Goal: Task Accomplishment & Management: Complete application form

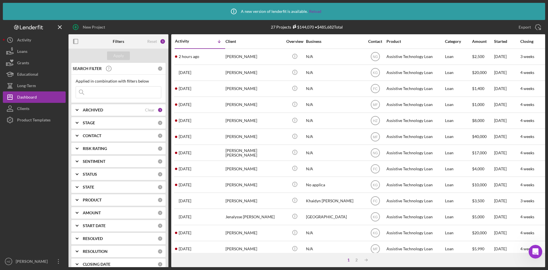
click at [254, 124] on div "[PERSON_NAME]" at bounding box center [253, 120] width 57 height 15
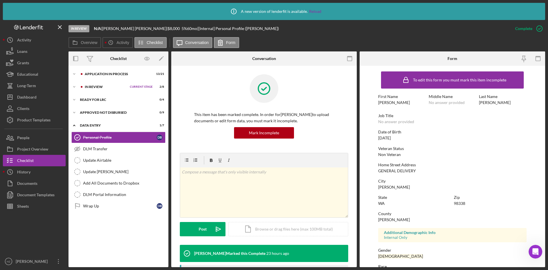
click at [73, 73] on icon "Icon/Expander" at bounding box center [73, 73] width 11 height 11
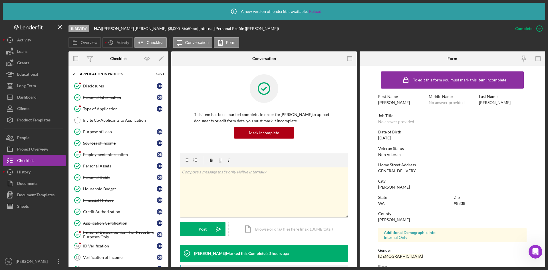
click at [27, 141] on div "People" at bounding box center [23, 138] width 12 height 13
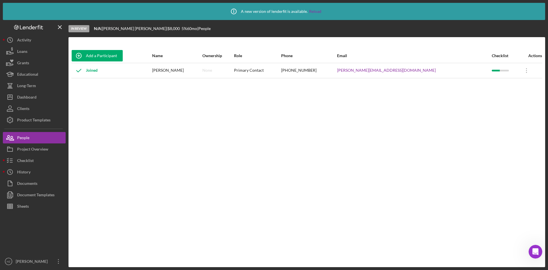
click at [22, 99] on div "Dashboard" at bounding box center [26, 97] width 19 height 13
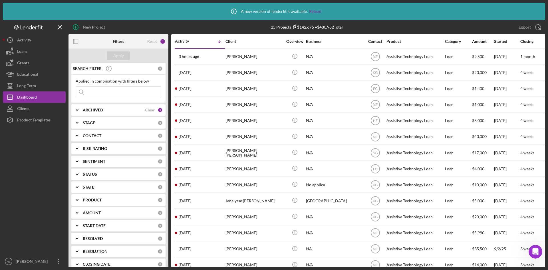
click at [251, 119] on div "[PERSON_NAME]" at bounding box center [253, 120] width 57 height 15
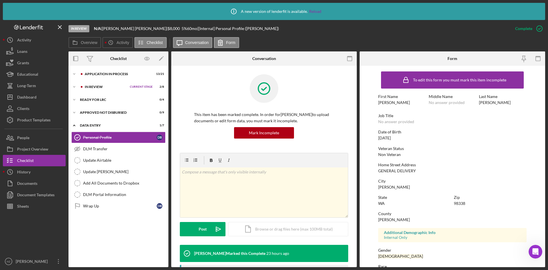
click at [73, 73] on polyline at bounding box center [74, 73] width 2 height 1
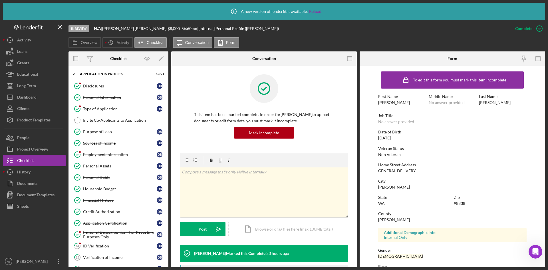
click at [96, 109] on div "Type of Application" at bounding box center [120, 108] width 74 height 5
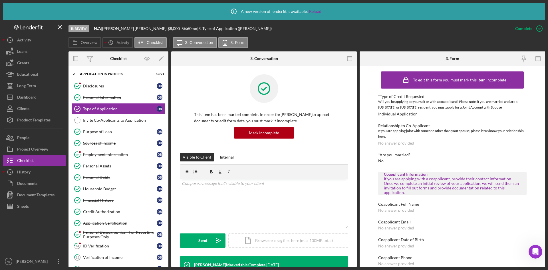
click at [87, 87] on div "Disclosures" at bounding box center [120, 86] width 74 height 5
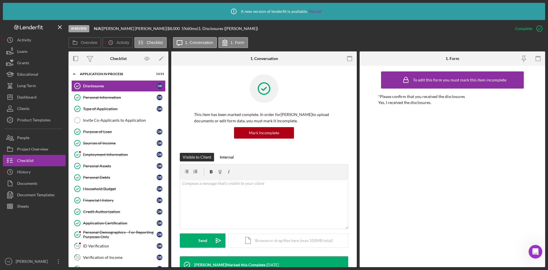
click at [98, 155] on div "Employment Information" at bounding box center [120, 154] width 74 height 5
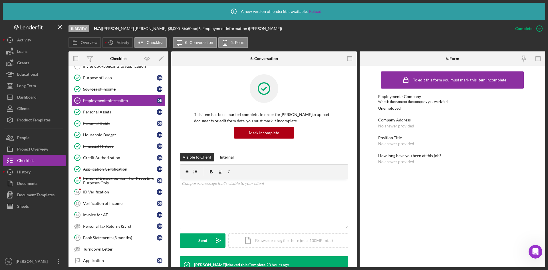
scroll to position [64, 0]
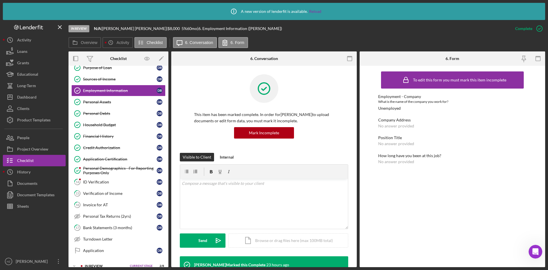
click at [94, 173] on div "Personal Demographics - For Reporting Purposes Only" at bounding box center [120, 170] width 74 height 9
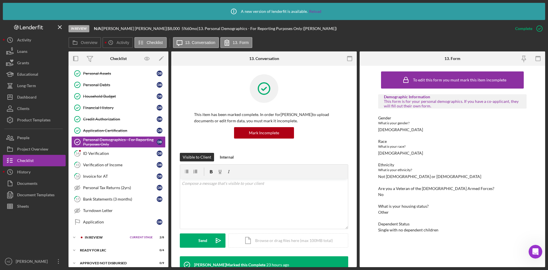
scroll to position [121, 0]
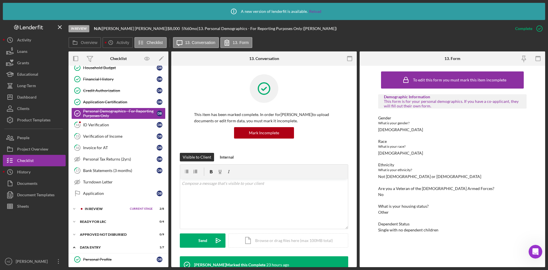
click at [95, 123] on div "ID Verification" at bounding box center [120, 124] width 74 height 5
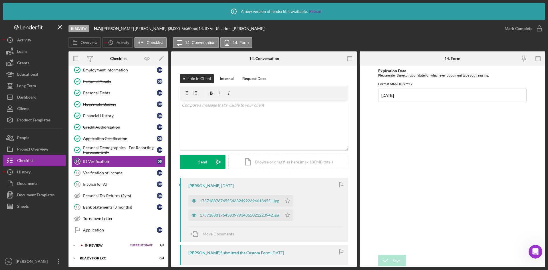
scroll to position [111, 0]
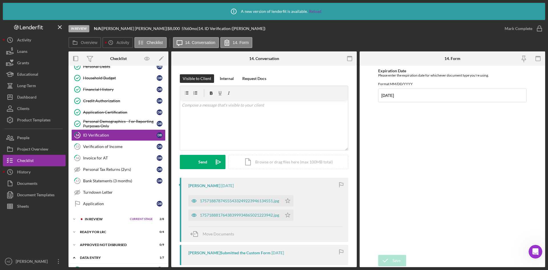
click at [72, 219] on icon "Icon/Expander" at bounding box center [73, 218] width 11 height 11
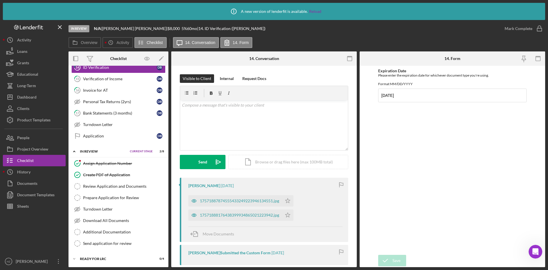
scroll to position [196, 0]
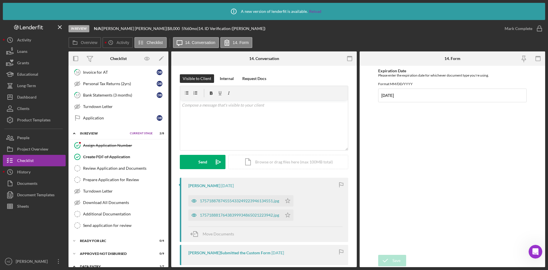
click at [99, 147] on div "Assign Application Number" at bounding box center [124, 145] width 82 height 5
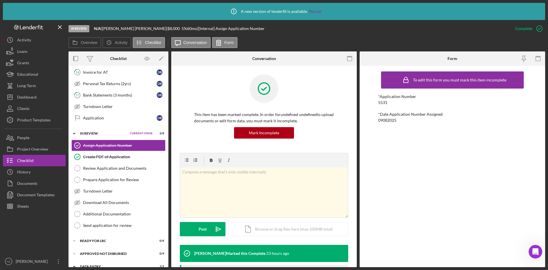
scroll to position [225, 0]
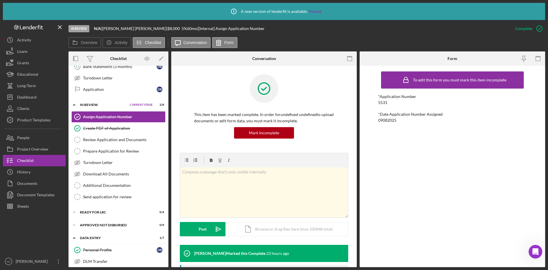
click at [87, 163] on div "Turndown Letter" at bounding box center [124, 162] width 82 height 5
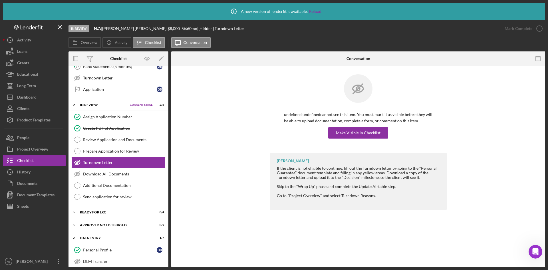
click at [358, 135] on div "Make Visible in Checklist" at bounding box center [358, 132] width 44 height 11
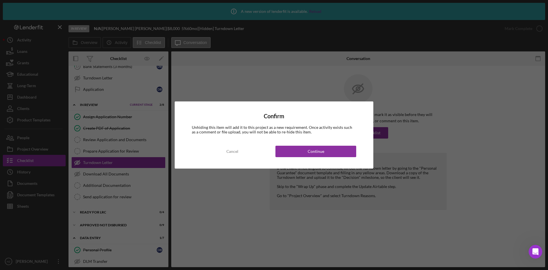
click at [226, 150] on div "Cancel" at bounding box center [232, 150] width 12 height 11
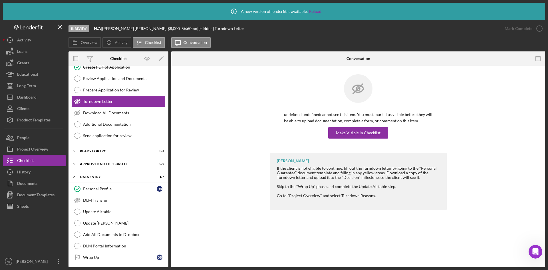
scroll to position [287, 0]
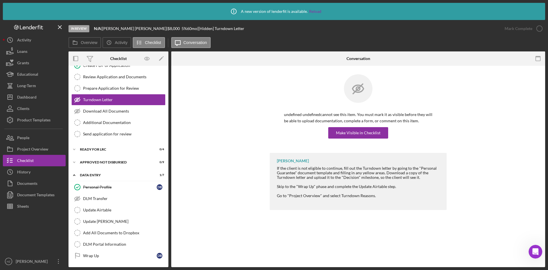
click at [29, 184] on div "Documents" at bounding box center [27, 183] width 20 height 13
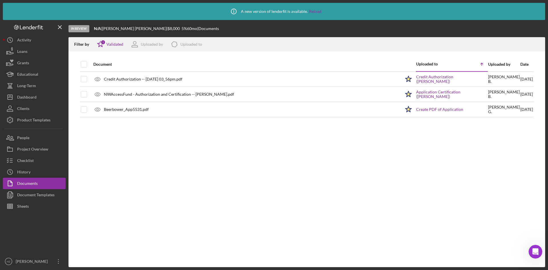
click at [35, 195] on div "Document Templates" at bounding box center [35, 195] width 37 height 13
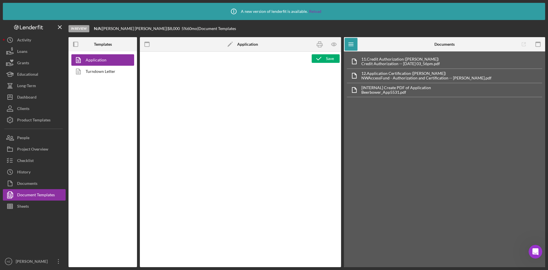
type textarea "<div class="WordSection1"> <p style="margin: 0in; font-size: 12pt; font-family:…"
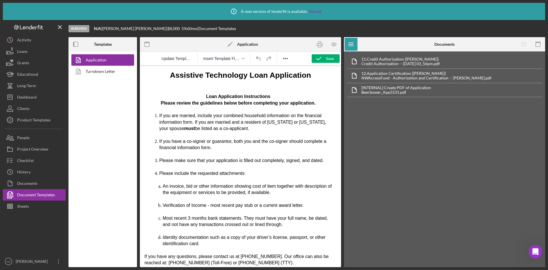
click at [98, 72] on link "Turndown Letter" at bounding box center [101, 71] width 60 height 11
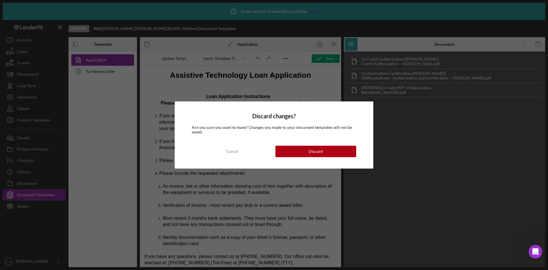
click at [228, 153] on div "Cancel" at bounding box center [232, 150] width 12 height 11
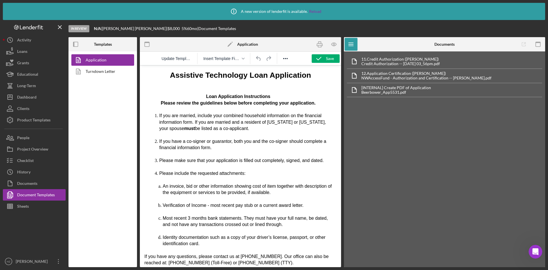
click at [93, 73] on link "Turndown Letter" at bounding box center [101, 71] width 60 height 11
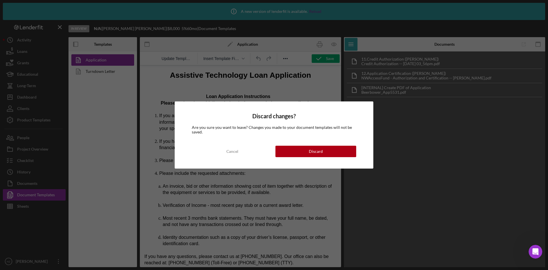
click at [308, 152] on button "Discard" at bounding box center [315, 150] width 81 height 11
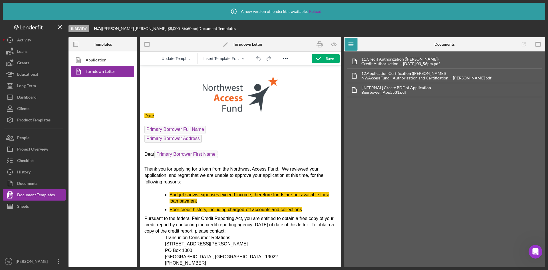
click at [152, 115] on span "Date" at bounding box center [149, 115] width 10 height 5
drag, startPoint x: 154, startPoint y: 116, endPoint x: 144, endPoint y: 117, distance: 10.0
click at [144, 117] on html "Date Primary Borrower Full Name Primary Borrower Address Dear Primary Borrower …" at bounding box center [240, 270] width 201 height 411
click at [188, 129] on span "Primary Borrower Full Name" at bounding box center [175, 129] width 62 height 8
drag, startPoint x: 177, startPoint y: 129, endPoint x: 163, endPoint y: 131, distance: 13.8
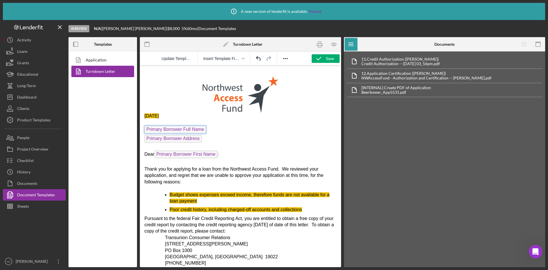
click at [163, 131] on span "Primary Borrower Full Name" at bounding box center [175, 129] width 62 height 8
click at [195, 127] on span "Primary Borrower Full Name" at bounding box center [175, 129] width 62 height 8
click at [212, 131] on p "Primary Borrower Full Name ﻿" at bounding box center [240, 129] width 192 height 9
drag, startPoint x: 203, startPoint y: 129, endPoint x: 157, endPoint y: 130, distance: 46.2
click at [157, 131] on p "Primary Borrower Full Name ﻿" at bounding box center [240, 129] width 192 height 9
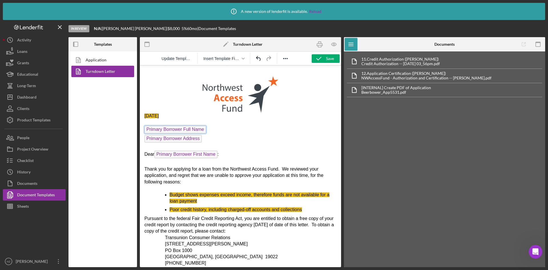
click at [158, 129] on span "Primary Borrower Full Name" at bounding box center [175, 129] width 62 height 8
click at [173, 154] on span "Primary Borrower First Name" at bounding box center [185, 154] width 63 height 8
click at [243, 58] on icon "button" at bounding box center [243, 58] width 3 height 3
click at [173, 78] on p "Rich Text Area. Press ALT-0 for help." at bounding box center [240, 91] width 192 height 43
click at [267, 109] on img "Rich Text Area. Press ALT-0 for help." at bounding box center [240, 94] width 76 height 37
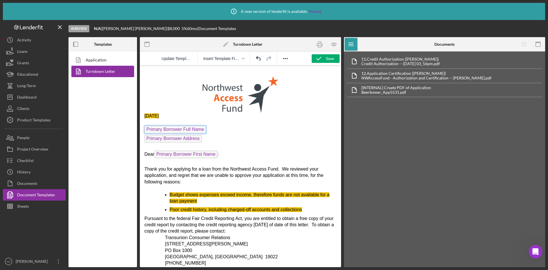
click at [166, 129] on span "Primary Borrower Full Name" at bounding box center [175, 129] width 62 height 8
click at [284, 56] on icon "Reveal or hide additional toolbar items" at bounding box center [285, 58] width 7 height 7
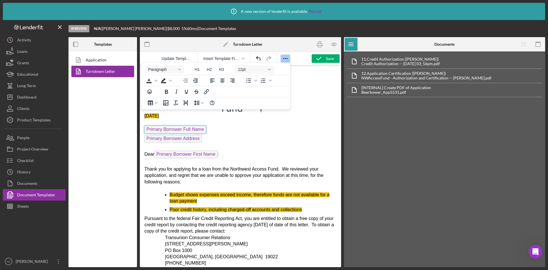
click at [308, 115] on p "[DATE]" at bounding box center [240, 116] width 192 height 6
click at [221, 127] on p "Primary Borrower Full Name" at bounding box center [240, 129] width 192 height 9
click at [290, 116] on p "[DATE]" at bounding box center [240, 116] width 192 height 6
click at [314, 100] on p "Rich Text Area. Press ALT-0 for help." at bounding box center [240, 91] width 192 height 43
click at [250, 136] on p "Primary Borrower Address ﻿" at bounding box center [240, 139] width 192 height 9
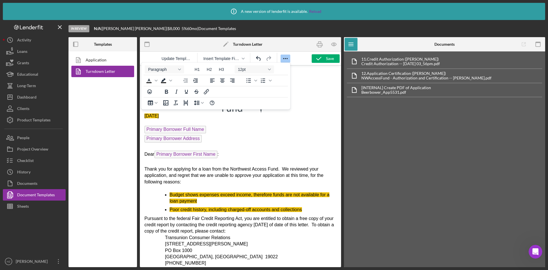
click at [284, 57] on icon "Reveal or hide additional toolbar items" at bounding box center [285, 58] width 7 height 7
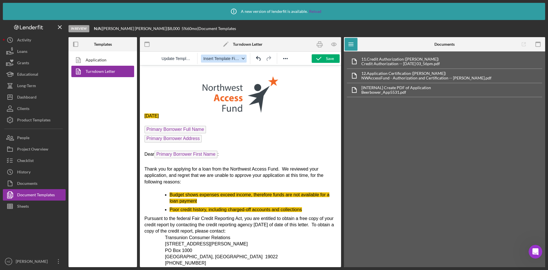
click at [244, 56] on button "Insert Template Field" at bounding box center [224, 58] width 46 height 8
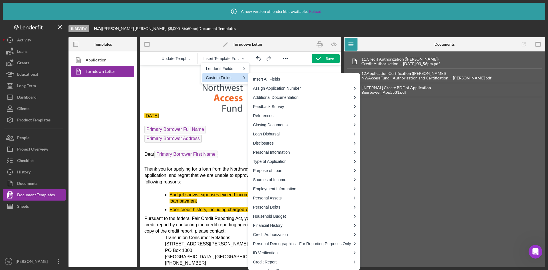
click at [217, 100] on img "Rich Text Area. Press ALT-0 for help." at bounding box center [240, 94] width 76 height 37
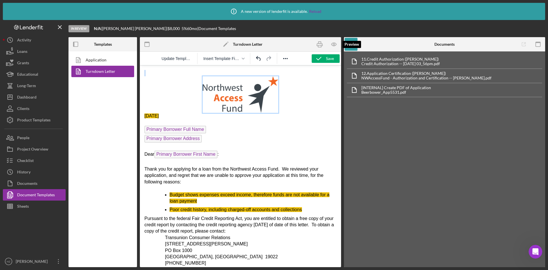
click at [332, 44] on icon "button" at bounding box center [333, 44] width 13 height 13
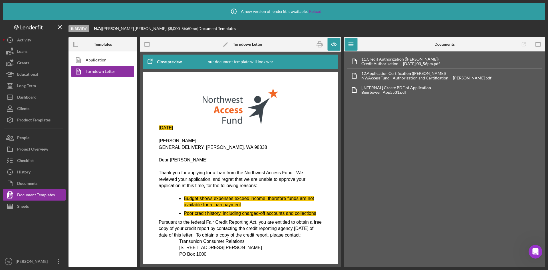
click at [207, 147] on p "GENERAL DELIVERY, Graham, WA 98338" at bounding box center [240, 147] width 163 height 6
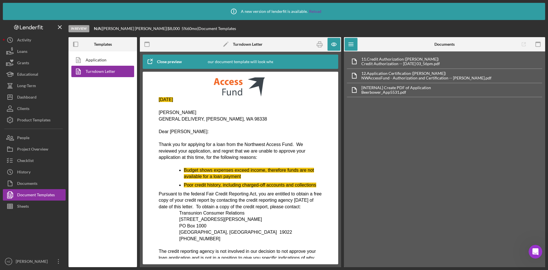
scroll to position [29, 0]
click at [313, 183] on span "Poor credit history, including charged-off accounts and collections" at bounding box center [250, 184] width 132 height 5
drag, startPoint x: 315, startPoint y: 184, endPoint x: 180, endPoint y: 181, distance: 135.2
click at [184, 181] on li "Poor credit history, including charged-off accounts and collections" at bounding box center [253, 184] width 138 height 6
click at [188, 186] on span "Poor credit history, including charged-off accounts and collections" at bounding box center [250, 184] width 132 height 5
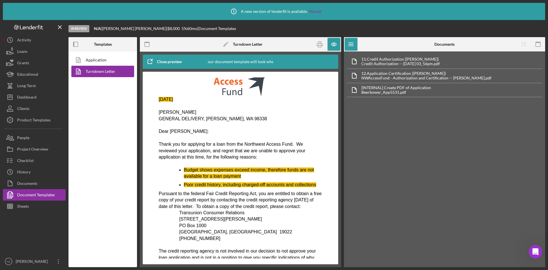
click at [179, 184] on ul "Budget shows expenses exceed income, therefore funds are not available for a lo…" at bounding box center [240, 177] width 163 height 21
drag, startPoint x: 180, startPoint y: 184, endPoint x: 214, endPoint y: 184, distance: 33.4
click at [181, 183] on ul "Budget shows expenses exceed income, therefore funds are not available for a lo…" at bounding box center [240, 177] width 163 height 21
click at [247, 176] on li "Budget shows expenses exceed income, therefore funds are not available for a lo…" at bounding box center [253, 173] width 138 height 13
click at [265, 132] on p "Dear Dominique:" at bounding box center [240, 131] width 163 height 6
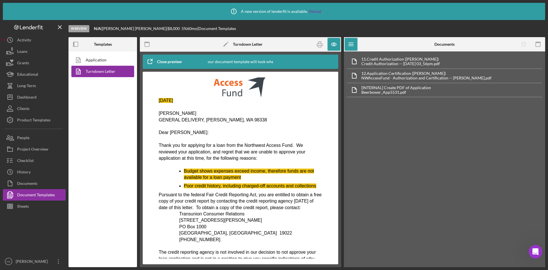
scroll to position [198, 0]
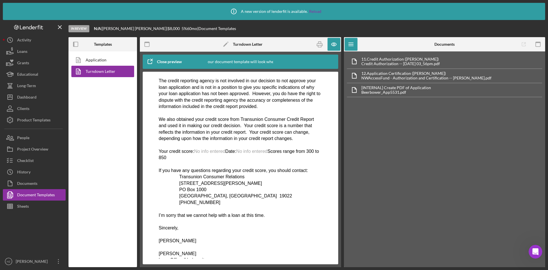
click at [207, 153] on span "No info entered" at bounding box center [209, 151] width 31 height 5
click at [154, 60] on icon "button" at bounding box center [150, 61] width 14 height 14
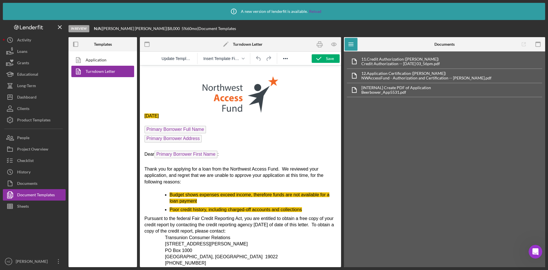
scroll to position [0, 0]
click at [287, 125] on p "Rich Text Area. Press ALT-0 for help." at bounding box center [240, 122] width 192 height 6
click at [334, 45] on icon "button" at bounding box center [333, 44] width 13 height 13
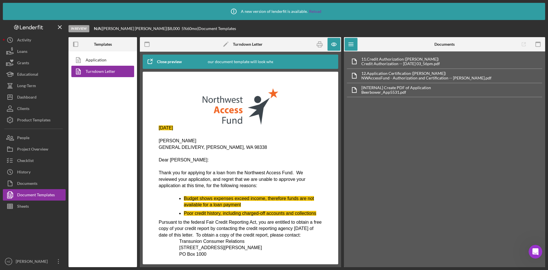
click at [167, 60] on div "Close preview" at bounding box center [169, 61] width 25 height 11
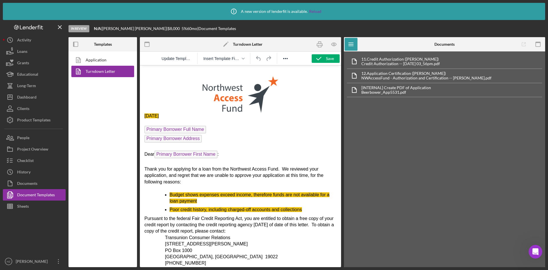
scroll to position [57, 0]
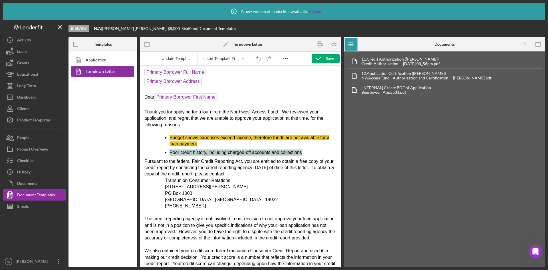
drag, startPoint x: 290, startPoint y: 153, endPoint x: 163, endPoint y: 154, distance: 127.5
click at [163, 154] on ul "Budget shows expenses exceed income, therefore funds are not available for a lo…" at bounding box center [240, 144] width 192 height 21
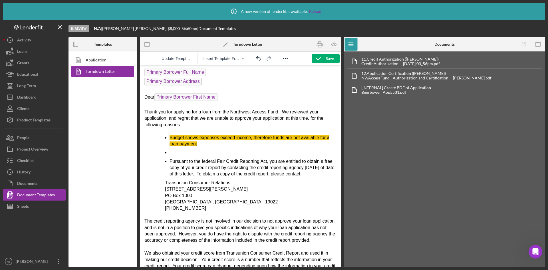
click at [262, 60] on icon "Undo" at bounding box center [258, 58] width 7 height 7
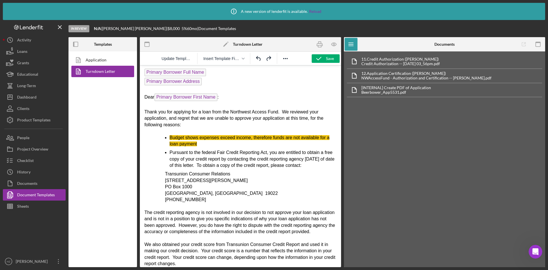
click at [262, 60] on icon "Undo" at bounding box center [258, 58] width 7 height 7
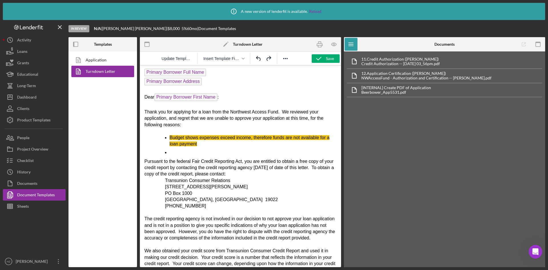
click at [169, 153] on li "Rich Text Area. Press ALT-0 for help." at bounding box center [252, 152] width 167 height 6
click at [202, 144] on li "Budget shows expenses exceed income, therefore funds are not available for a lo…" at bounding box center [252, 140] width 167 height 13
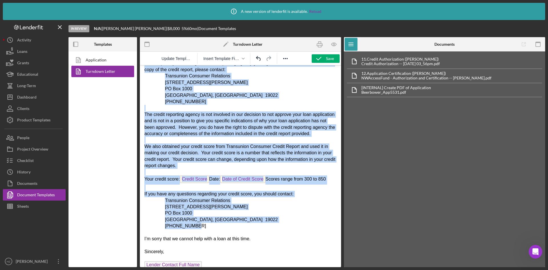
scroll to position [143, 0]
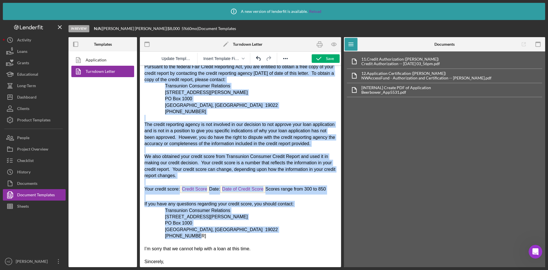
drag, startPoint x: 145, startPoint y: 152, endPoint x: 278, endPoint y: 246, distance: 163.2
click at [278, 246] on body "09/09/2025 Primary Borrower Full Name Primary Borrower Address Dear Primary Bor…" at bounding box center [240, 123] width 192 height 393
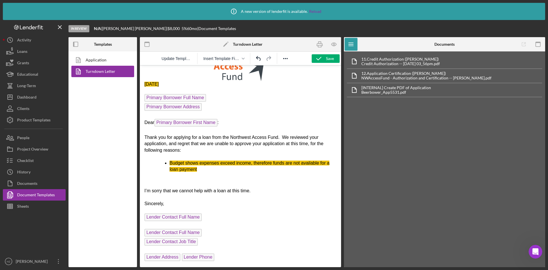
scroll to position [32, 0]
click at [334, 44] on icon "button" at bounding box center [333, 44] width 13 height 13
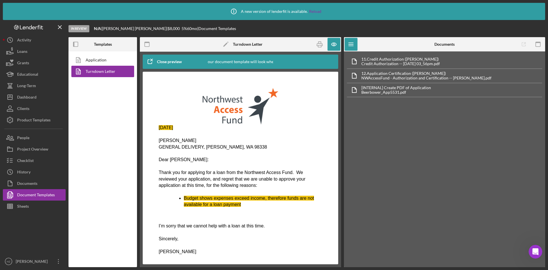
scroll to position [0, 0]
click at [162, 58] on div "Close preview" at bounding box center [169, 61] width 25 height 11
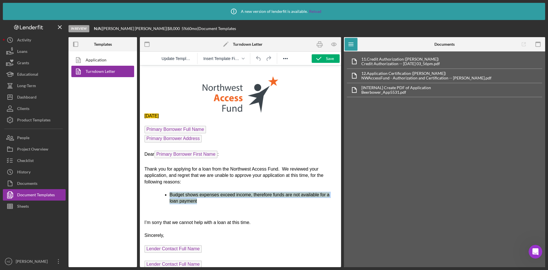
drag, startPoint x: 196, startPoint y: 201, endPoint x: 168, endPoint y: 196, distance: 28.7
click at [168, 196] on ul "Budget shows expenses exceed income, therefore funds are not available for a lo…" at bounding box center [240, 197] width 192 height 13
click at [287, 58] on icon "Reveal or hide additional toolbar items" at bounding box center [285, 58] width 5 height 1
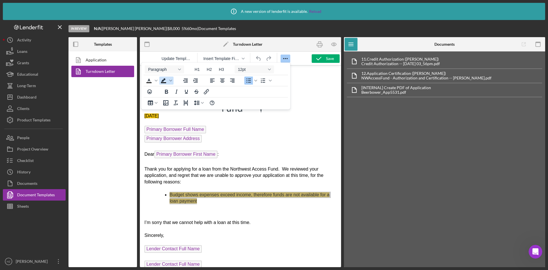
click at [169, 80] on icon "Background color Black" at bounding box center [170, 81] width 3 height 2
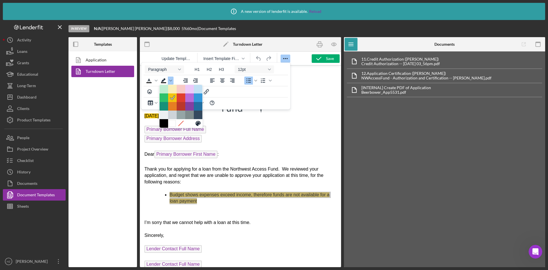
click at [174, 124] on div at bounding box center [172, 123] width 7 height 7
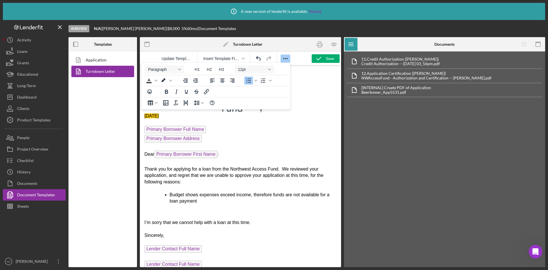
click at [254, 147] on p "Rich Text Area. Press ALT-0 for help." at bounding box center [240, 147] width 192 height 6
drag, startPoint x: 169, startPoint y: 116, endPoint x: 142, endPoint y: 117, distance: 26.5
click at [142, 117] on html "09/09/2025 Primary Borrower Full Name Primary Borrower Address Dear Primary Bor…" at bounding box center [240, 181] width 201 height 233
click at [171, 81] on icon "Background color White" at bounding box center [170, 80] width 3 height 3
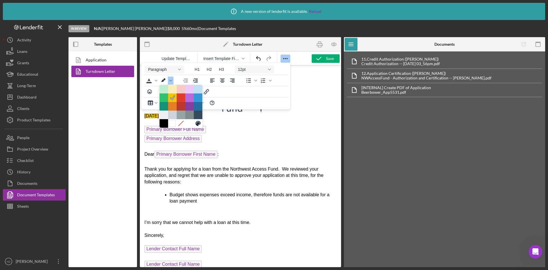
click at [171, 123] on div at bounding box center [172, 123] width 7 height 7
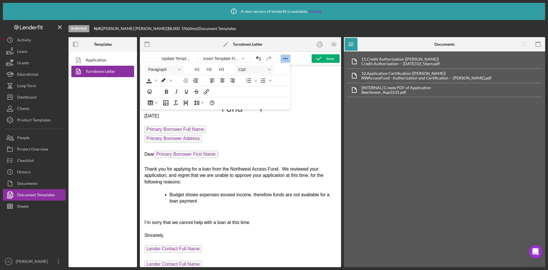
click at [248, 134] on p "Primary Borrower Full Name" at bounding box center [240, 129] width 192 height 9
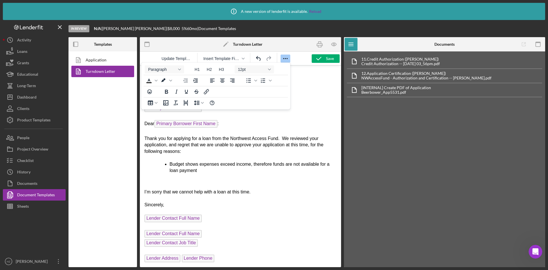
scroll to position [32, 0]
click at [309, 143] on span "Thank you for applying for a loan from the Northwest Access Fund. We reviewed y…" at bounding box center [233, 144] width 179 height 18
click at [285, 58] on icon "Reveal or hide additional toolbar items" at bounding box center [285, 58] width 7 height 7
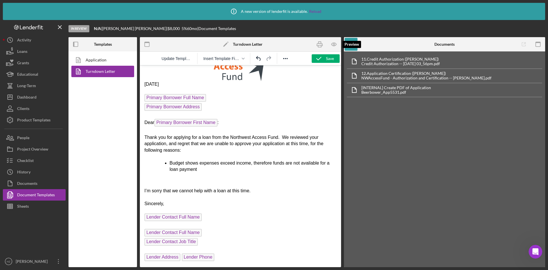
click at [331, 46] on icon "button" at bounding box center [333, 44] width 13 height 13
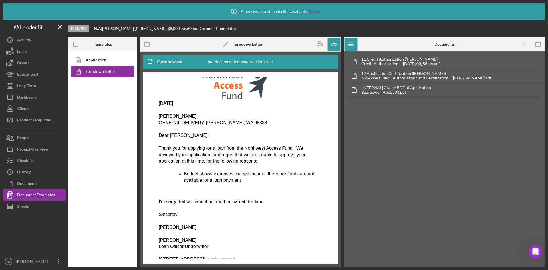
scroll to position [33, 0]
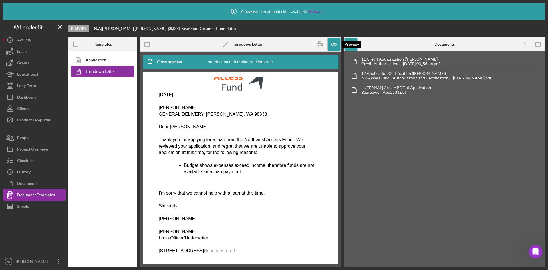
click at [331, 46] on icon "button" at bounding box center [333, 44] width 13 height 13
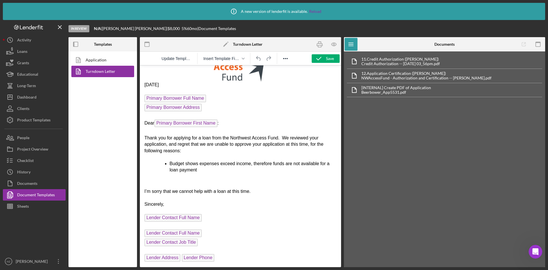
scroll to position [32, 0]
click at [334, 46] on icon "button" at bounding box center [333, 44] width 13 height 13
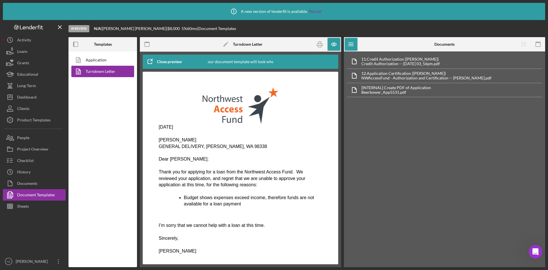
scroll to position [0, 0]
click at [334, 44] on icon "button" at bounding box center [334, 44] width 2 height 2
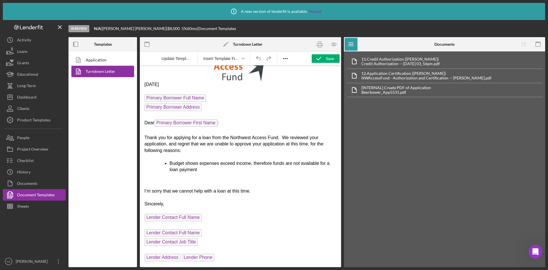
scroll to position [32, 0]
click at [334, 44] on icon "button" at bounding box center [333, 44] width 13 height 13
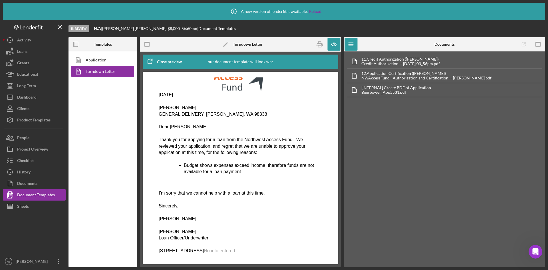
scroll to position [0, 0]
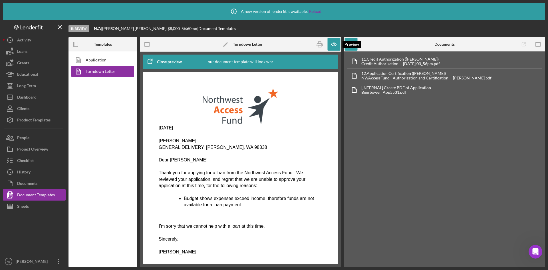
click at [335, 45] on icon "button" at bounding box center [333, 44] width 13 height 13
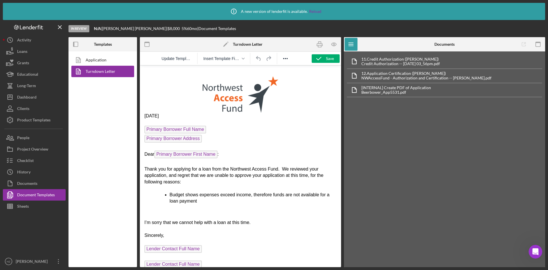
click at [319, 60] on icon "button" at bounding box center [318, 58] width 14 height 14
click at [23, 185] on div "Documents" at bounding box center [27, 183] width 20 height 13
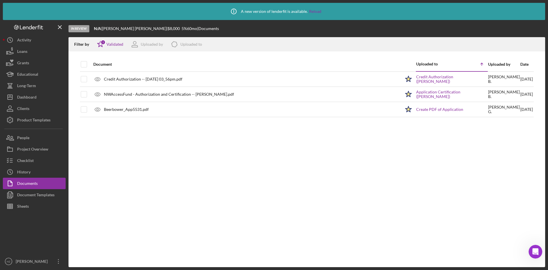
click at [33, 196] on div "Document Templates" at bounding box center [35, 195] width 37 height 13
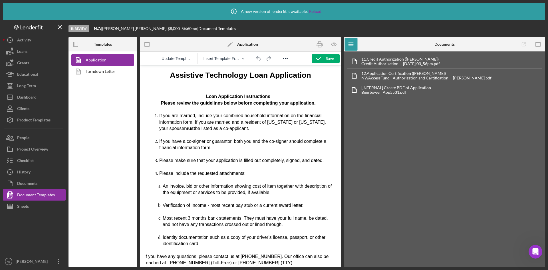
click at [103, 72] on link "Turndown Letter" at bounding box center [101, 71] width 60 height 11
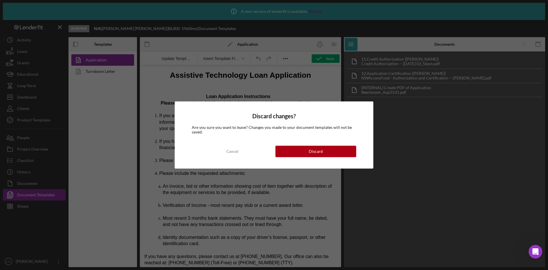
click at [287, 150] on button "Discard" at bounding box center [315, 150] width 81 height 11
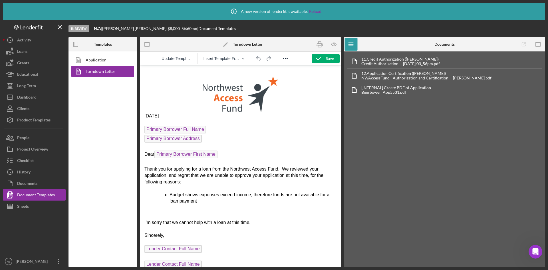
click at [286, 59] on icon "Reveal or hide additional toolbar items" at bounding box center [285, 58] width 7 height 7
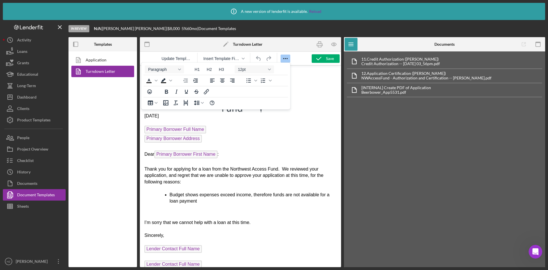
click at [318, 106] on p "Rich Text Area. Press ALT-0 for help." at bounding box center [240, 91] width 192 height 43
click at [283, 58] on icon "Reveal or hide additional toolbar items" at bounding box center [285, 58] width 5 height 1
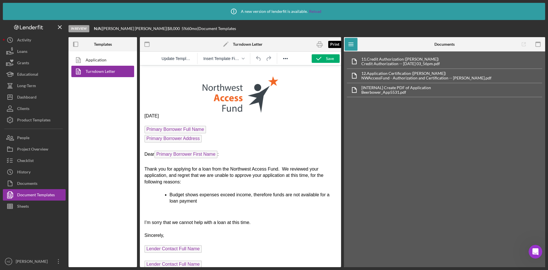
click at [321, 45] on rect "button" at bounding box center [319, 46] width 3 height 2
click at [285, 60] on icon "Reveal or hide additional toolbar items" at bounding box center [285, 58] width 7 height 7
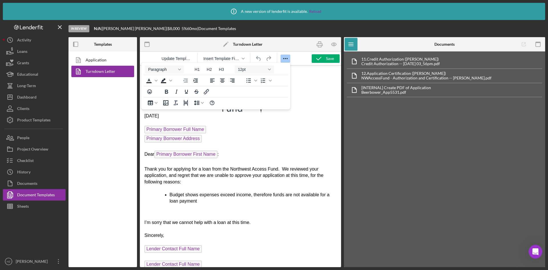
click at [286, 60] on icon "Reveal or hide additional toolbar items" at bounding box center [285, 58] width 7 height 7
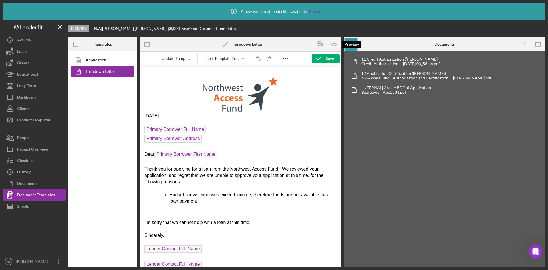
click at [335, 43] on icon "button" at bounding box center [333, 44] width 5 height 3
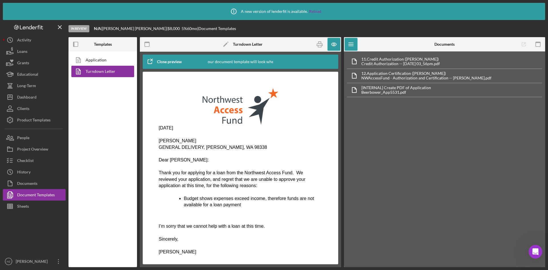
click at [265, 60] on div "This is how your document template will look when completed" at bounding box center [240, 61] width 110 height 14
click at [274, 62] on div at bounding box center [305, 61] width 65 height 14
drag, startPoint x: 270, startPoint y: 62, endPoint x: 267, endPoint y: 62, distance: 3.4
click at [268, 62] on div "This is how your document template will look when completed" at bounding box center [240, 61] width 110 height 14
drag, startPoint x: 247, startPoint y: 58, endPoint x: 153, endPoint y: 66, distance: 94.2
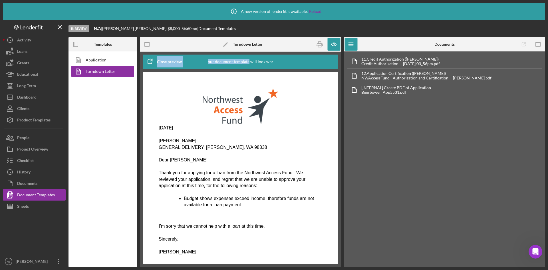
click at [153, 66] on div "Close preview This is how your document template will look when completed" at bounding box center [240, 61] width 195 height 14
click at [258, 65] on div "This is how your document template will look when completed" at bounding box center [240, 61] width 110 height 14
click at [254, 59] on div "This is how your document template will look when completed" at bounding box center [240, 61] width 110 height 14
click at [166, 62] on div "Close preview" at bounding box center [169, 61] width 25 height 11
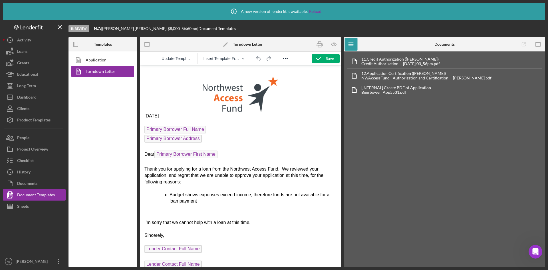
click at [148, 44] on icon "button" at bounding box center [147, 44] width 13 height 13
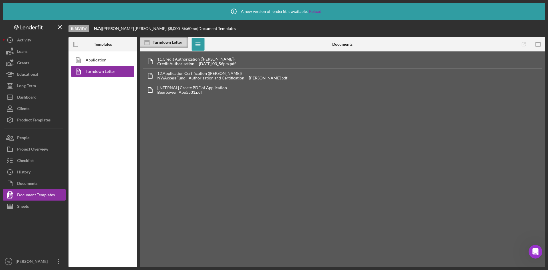
click at [146, 43] on icon at bounding box center [147, 42] width 14 height 14
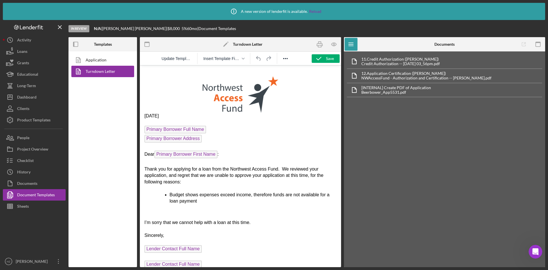
click at [351, 43] on icon "Icon/Menu" at bounding box center [351, 44] width 13 height 13
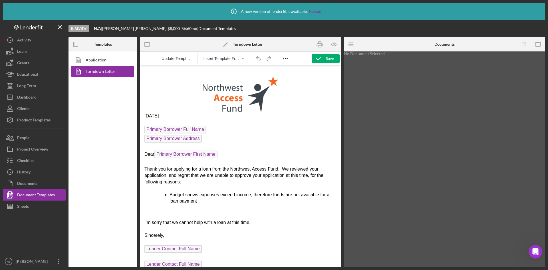
click at [351, 43] on icon "Icon/Menu" at bounding box center [351, 44] width 13 height 13
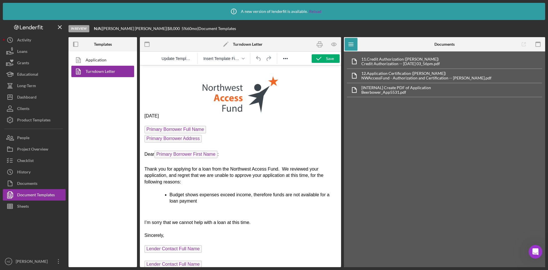
click at [538, 43] on icon "button" at bounding box center [537, 44] width 13 height 13
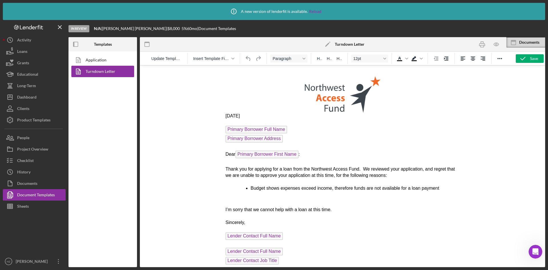
click at [538, 43] on div "Documents" at bounding box center [532, 42] width 26 height 5
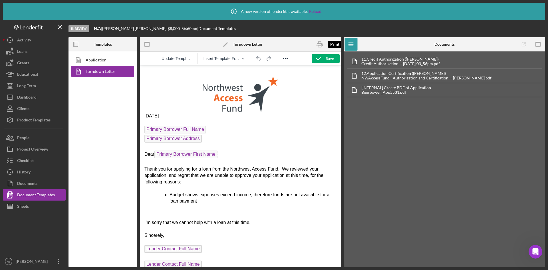
click at [317, 45] on icon "button" at bounding box center [319, 44] width 13 height 13
click at [169, 62] on button "Update Template" at bounding box center [176, 58] width 35 height 8
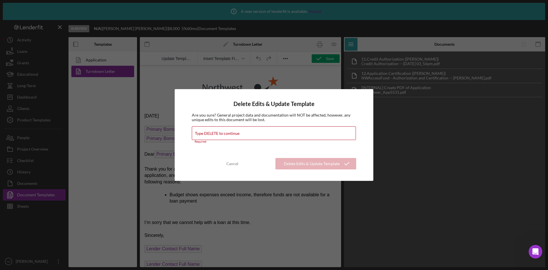
click at [230, 161] on div "Cancel" at bounding box center [232, 163] width 12 height 11
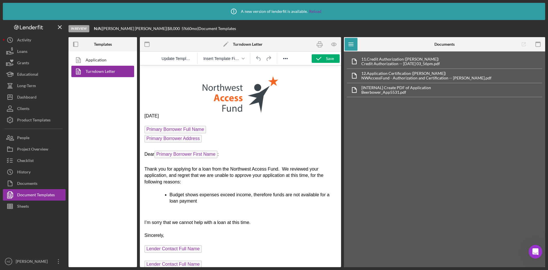
click at [27, 184] on div "Documents" at bounding box center [27, 183] width 20 height 13
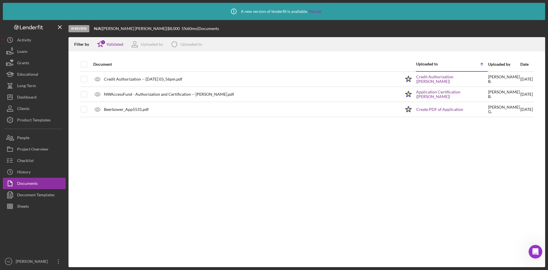
click at [23, 161] on div "Checklist" at bounding box center [25, 161] width 17 height 13
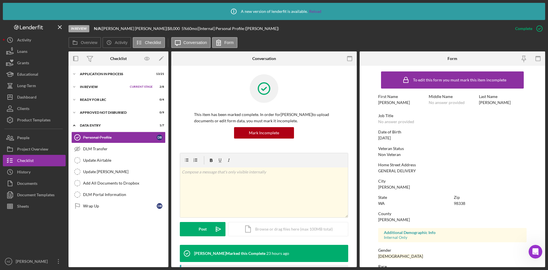
click at [74, 86] on icon "Icon/Expander" at bounding box center [73, 86] width 11 height 11
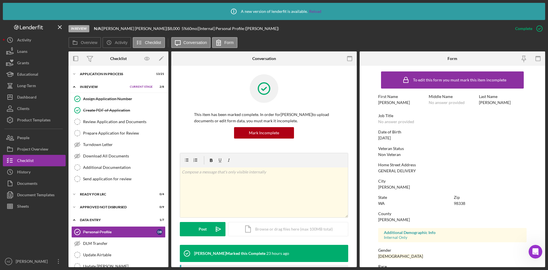
scroll to position [29, 0]
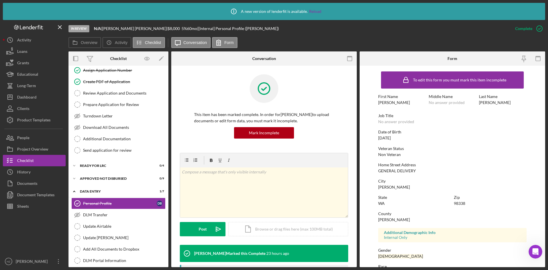
click at [102, 117] on div "Turndown Letter" at bounding box center [124, 116] width 82 height 5
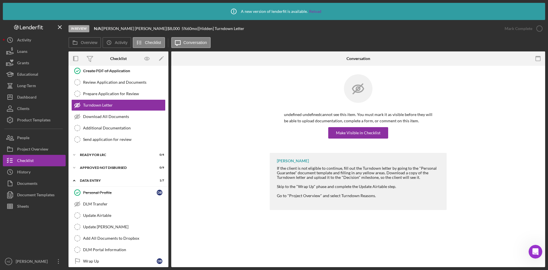
scroll to position [45, 0]
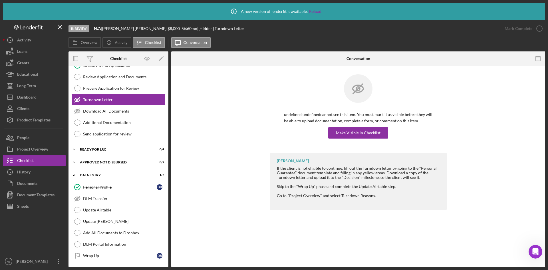
click at [18, 147] on div "Project Overview" at bounding box center [32, 149] width 31 height 13
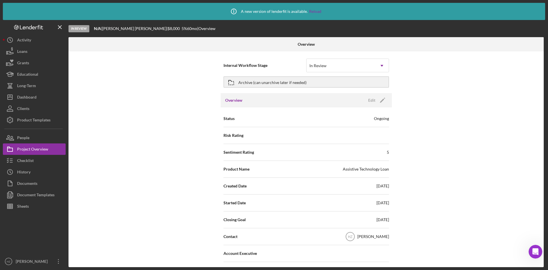
click at [378, 64] on icon "Icon/Dropdown Arrow" at bounding box center [382, 66] width 14 height 14
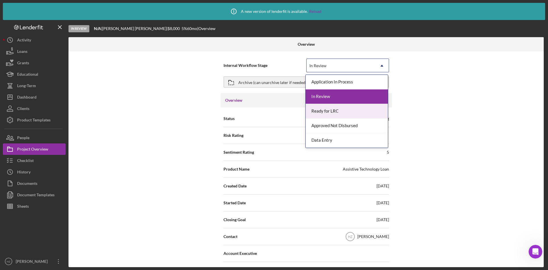
click at [446, 95] on div "Internal Workflow Stage 5 results available. Use Up and Down to choose options,…" at bounding box center [305, 158] width 475 height 215
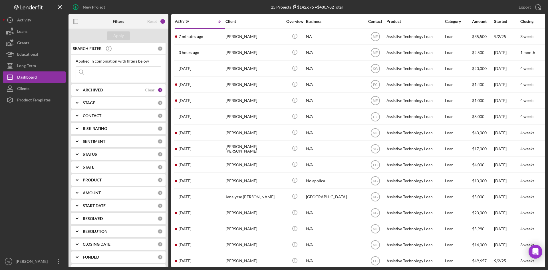
click at [246, 118] on div "[PERSON_NAME]" at bounding box center [253, 116] width 57 height 15
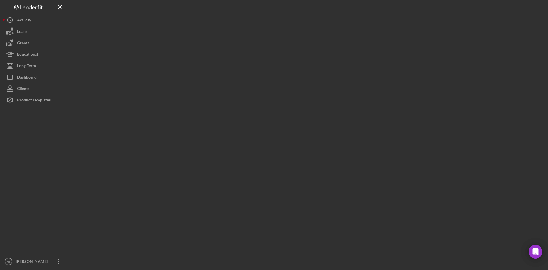
click at [246, 118] on div at bounding box center [306, 133] width 476 height 267
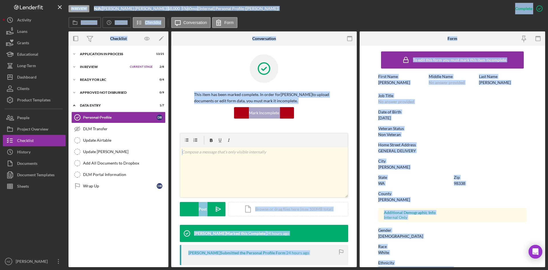
click at [311, 17] on div "Overview Icon/History Activity Checklist Icon/Message Conversation Form" at bounding box center [306, 22] width 476 height 11
click at [361, 21] on div "Overview Icon/History Activity Checklist Icon/Message Conversation Form" at bounding box center [306, 22] width 476 height 11
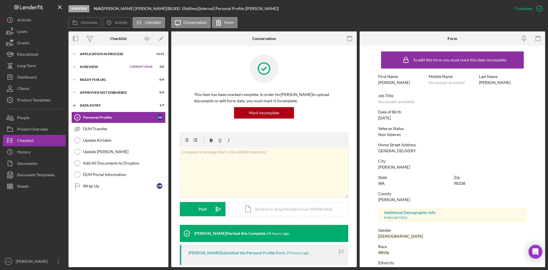
click at [73, 66] on icon "Icon/Expander" at bounding box center [73, 66] width 11 height 11
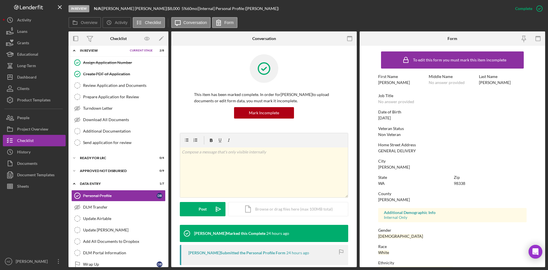
scroll to position [25, 0]
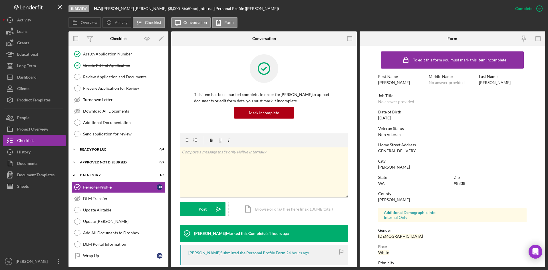
click at [74, 149] on icon "Icon/Expander" at bounding box center [73, 148] width 11 height 11
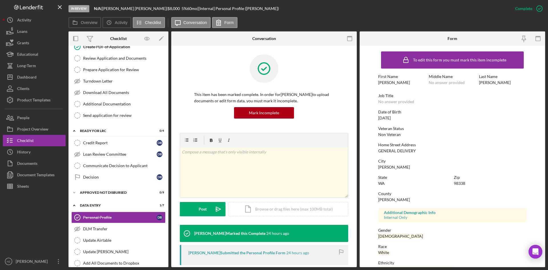
scroll to position [53, 0]
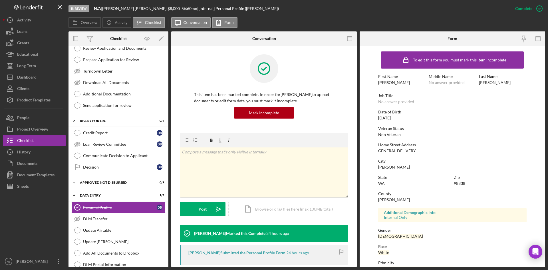
click at [94, 169] on div "Decision" at bounding box center [120, 167] width 74 height 5
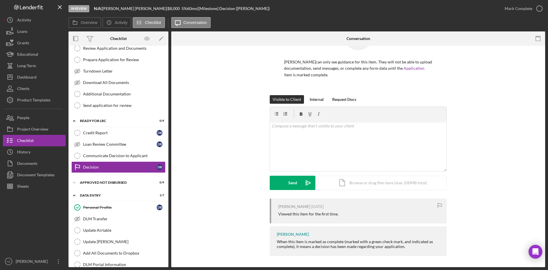
scroll to position [33, 0]
click at [287, 125] on p at bounding box center [358, 125] width 173 height 6
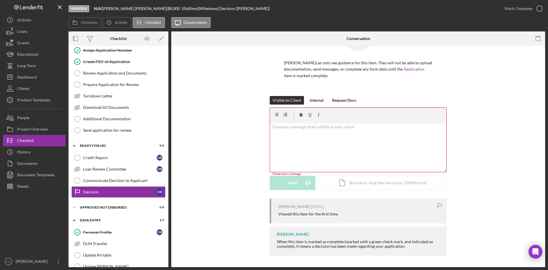
scroll to position [0, 0]
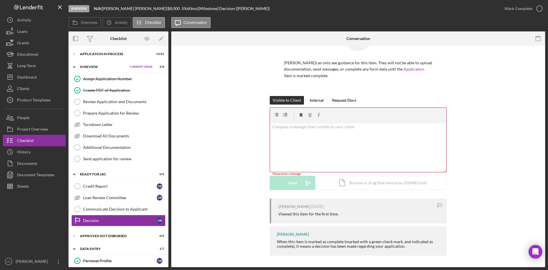
click at [74, 53] on icon "Icon/Expander" at bounding box center [73, 53] width 11 height 11
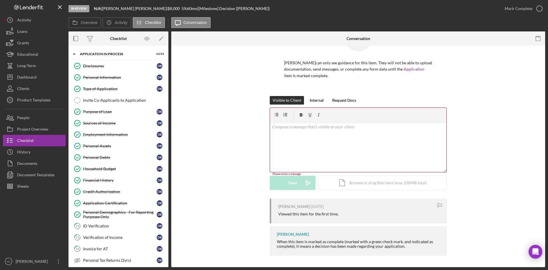
click at [102, 170] on div "Household Budget" at bounding box center [120, 168] width 74 height 5
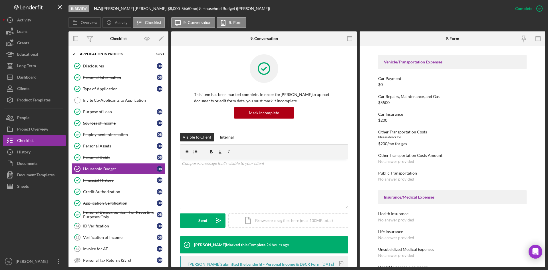
scroll to position [342, 0]
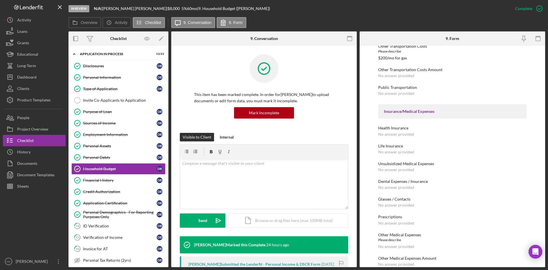
click at [106, 155] on div "Personal Debts" at bounding box center [120, 157] width 74 height 5
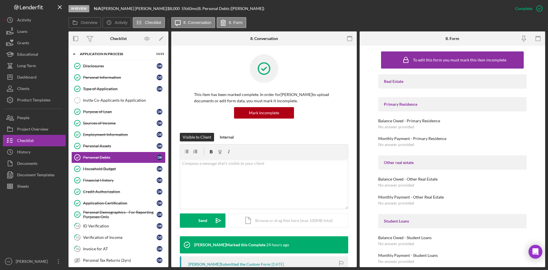
click at [102, 113] on div "Purpose of Loan" at bounding box center [120, 111] width 74 height 5
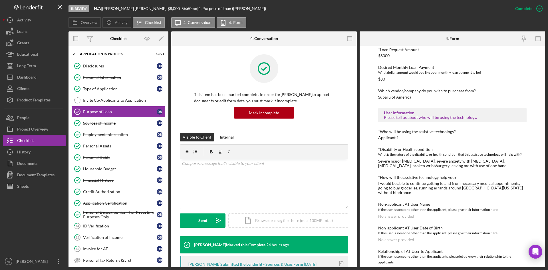
scroll to position [337, 0]
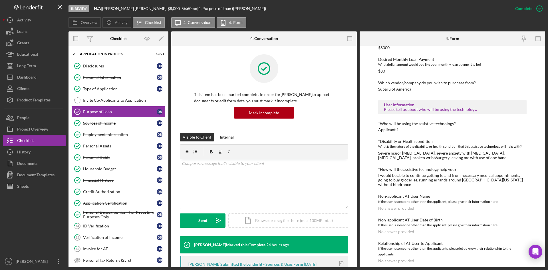
click at [99, 123] on div "Sources of Income" at bounding box center [120, 123] width 74 height 5
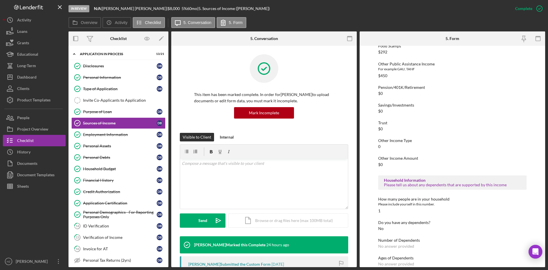
scroll to position [152, 0]
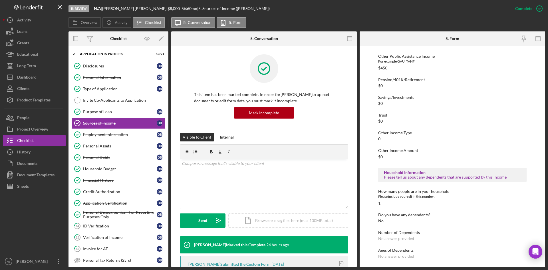
click at [101, 135] on div "Employment Information" at bounding box center [120, 134] width 74 height 5
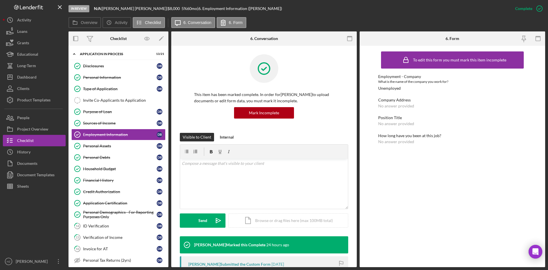
click at [99, 144] on div "Personal Assets" at bounding box center [120, 145] width 74 height 5
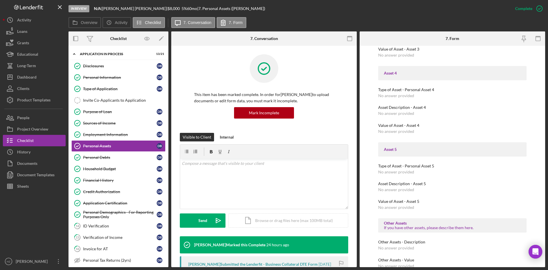
scroll to position [542, 0]
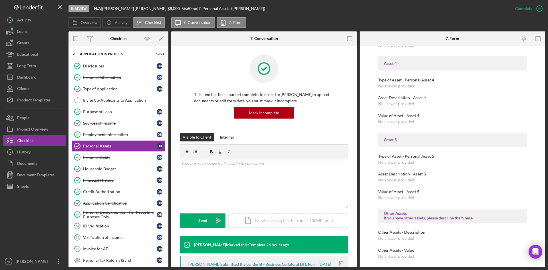
click at [23, 187] on div "Sheets" at bounding box center [23, 186] width 12 height 13
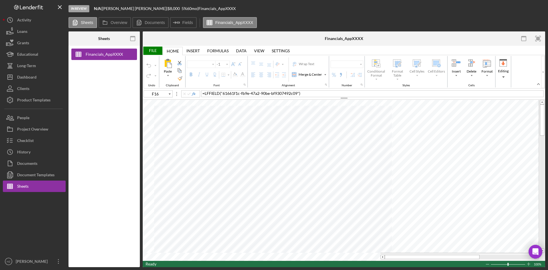
type input "Arial"
type input "10"
type input "D17"
type input "Calibri"
type input "11"
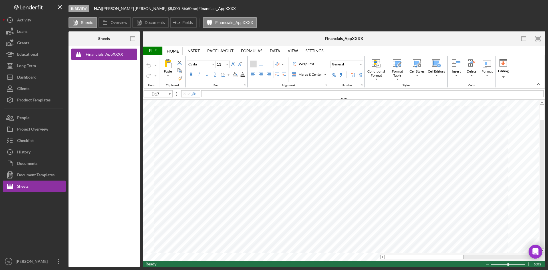
click at [24, 141] on div "Checklist" at bounding box center [25, 141] width 17 height 13
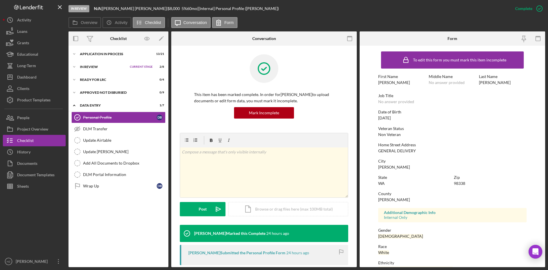
click at [75, 54] on icon "Icon/Expander" at bounding box center [73, 53] width 11 height 11
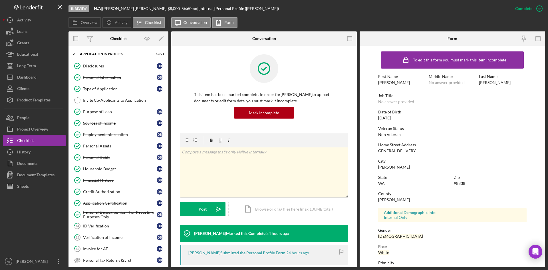
click at [481, 122] on div "To edit this form you must mark this item incomplete First Name [PERSON_NAME] M…" at bounding box center [452, 178] width 148 height 260
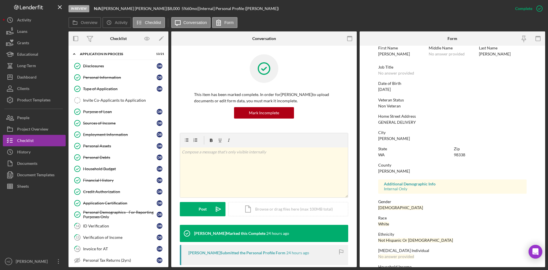
scroll to position [45, 0]
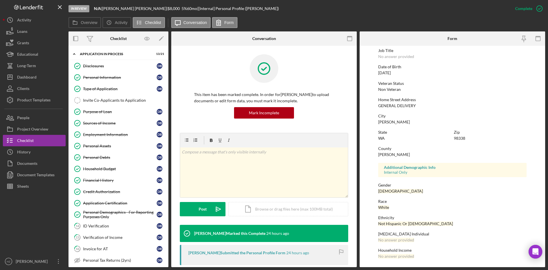
click at [98, 157] on div "Personal Debts" at bounding box center [120, 157] width 74 height 5
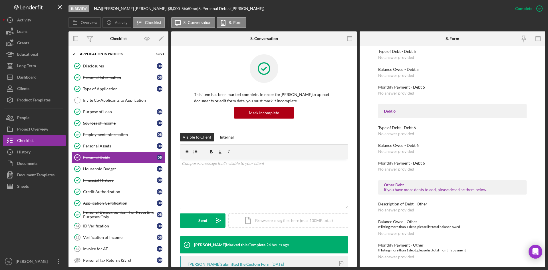
scroll to position [572, 0]
click at [102, 171] on link "Household Budget Household Budget D B" at bounding box center [118, 168] width 94 height 11
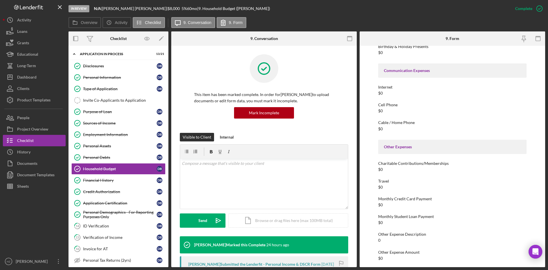
scroll to position [802, 0]
click at [106, 180] on div "Financial History" at bounding box center [120, 180] width 74 height 5
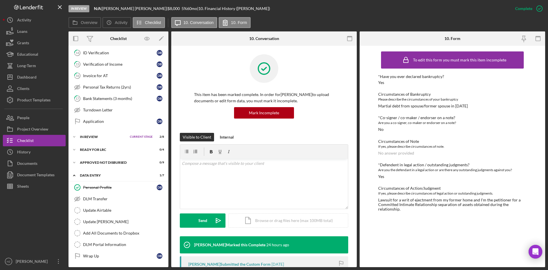
scroll to position [173, 0]
click at [75, 148] on icon "Icon/Expander" at bounding box center [73, 148] width 11 height 11
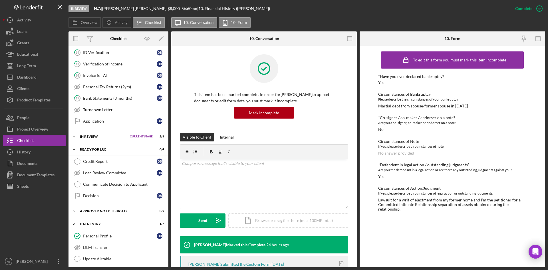
click at [92, 193] on div "Decision" at bounding box center [120, 195] width 74 height 5
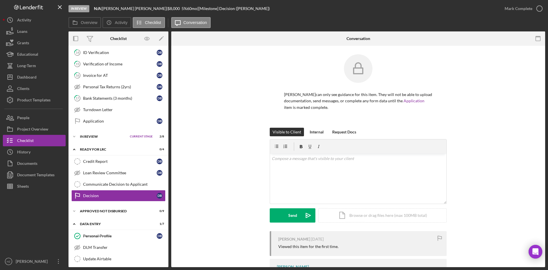
scroll to position [29, 0]
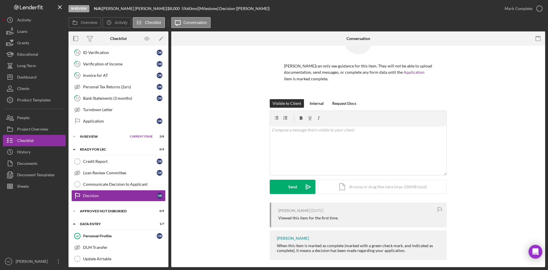
click at [319, 104] on div "Internal" at bounding box center [316, 103] width 14 height 9
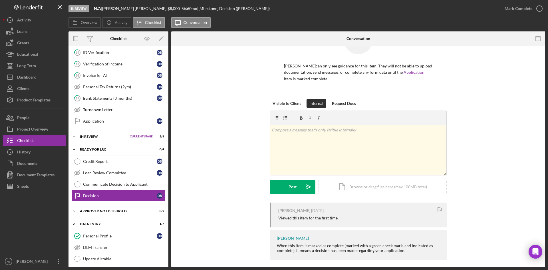
click at [288, 132] on p at bounding box center [358, 130] width 173 height 6
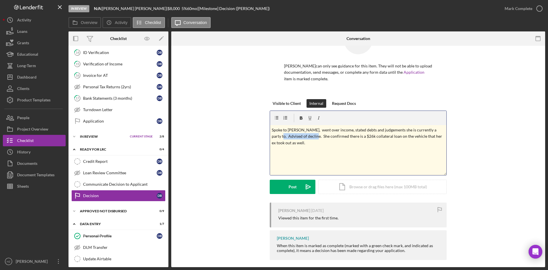
drag, startPoint x: 305, startPoint y: 136, endPoint x: 270, endPoint y: 139, distance: 34.7
click at [272, 139] on p "Spoke to [PERSON_NAME], went over income, stated debts and judgements she is cu…" at bounding box center [358, 136] width 173 height 19
click at [426, 136] on p "Spoke to [PERSON_NAME], went over income, stated debts and judgements she is cu…" at bounding box center [358, 133] width 173 height 13
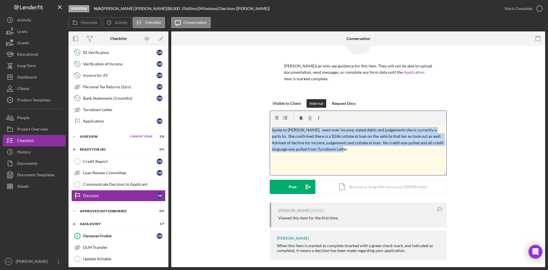
drag, startPoint x: 313, startPoint y: 147, endPoint x: 264, endPoint y: 129, distance: 51.5
click at [262, 129] on div "Visible to Client Internal Request Docs v Color teal Color pink Remove color Ad…" at bounding box center [358, 150] width 356 height 103
copy p "Spoke to [PERSON_NAME], went over income, stated debts and judgements she is cu…"
click at [341, 149] on p "Spoke to [PERSON_NAME], went over income, stated debts and judgements she is cu…" at bounding box center [358, 140] width 173 height 26
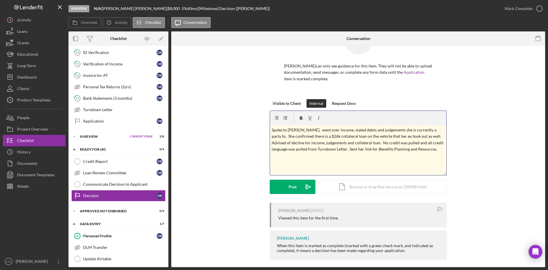
click at [276, 183] on button "Post Icon/icon-invite-send" at bounding box center [293, 186] width 46 height 14
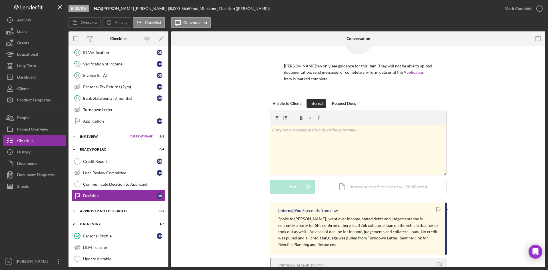
click at [285, 103] on div "Visible to Client" at bounding box center [286, 103] width 28 height 9
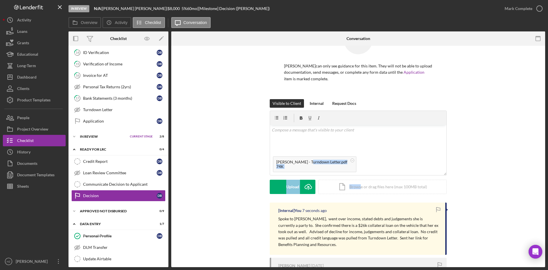
drag, startPoint x: 309, startPoint y: 164, endPoint x: 352, endPoint y: 171, distance: 43.6
click at [360, 187] on form "v Color teal Color pink Remove color Add row above Add row below Add column bef…" at bounding box center [358, 151] width 177 height 83
click at [351, 159] on circle at bounding box center [352, 159] width 3 height 3
click at [290, 134] on div "v Color teal Color pink Remove color Add row above Add row below Add column bef…" at bounding box center [358, 139] width 176 height 28
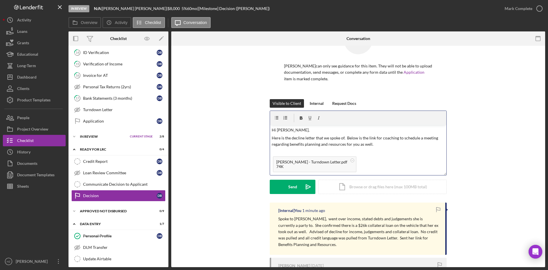
scroll to position [3, 0]
click at [376, 141] on p "Here is the decline letter that we spoke of. Below is the link for coaching to …" at bounding box center [358, 138] width 173 height 13
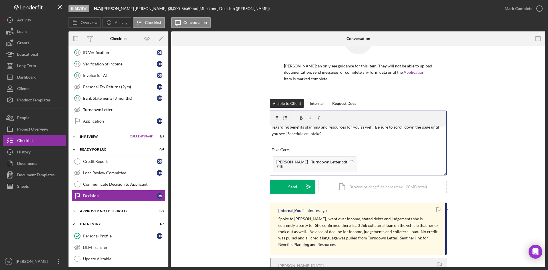
scroll to position [25, 0]
click at [278, 131] on p at bounding box center [358, 133] width 173 height 6
click at [293, 186] on div "Send" at bounding box center [292, 186] width 9 height 14
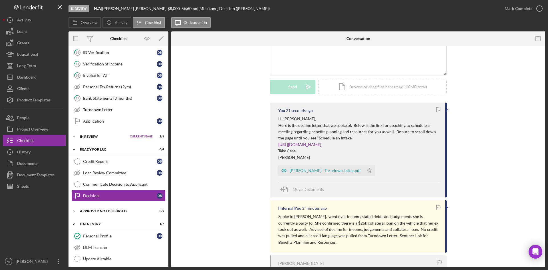
scroll to position [185, 0]
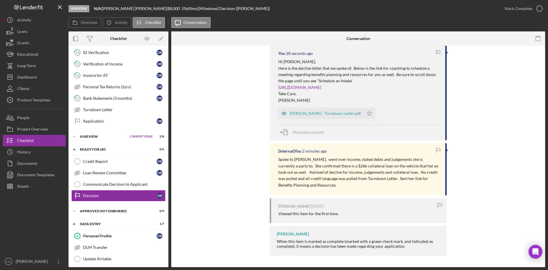
click at [199, 197] on div "You 28 seconds ago Hi [PERSON_NAME], Here is the decline letter that we spoke o…" at bounding box center [358, 151] width 356 height 212
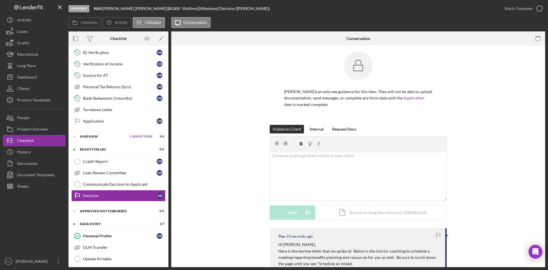
scroll to position [0, 0]
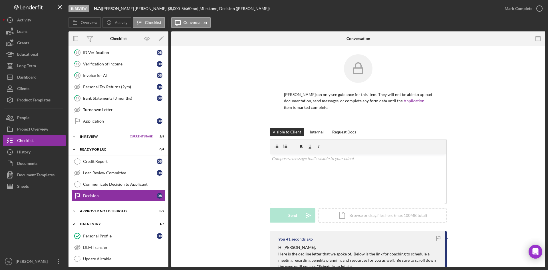
click at [520, 9] on div "Mark Complete" at bounding box center [518, 8] width 28 height 11
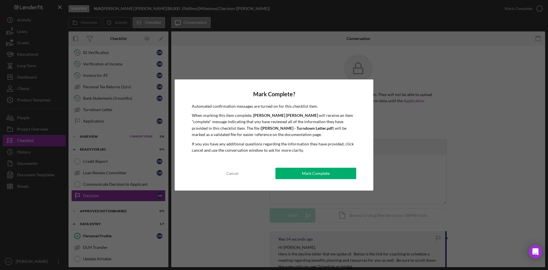
click at [296, 174] on button "Mark Complete" at bounding box center [315, 172] width 81 height 11
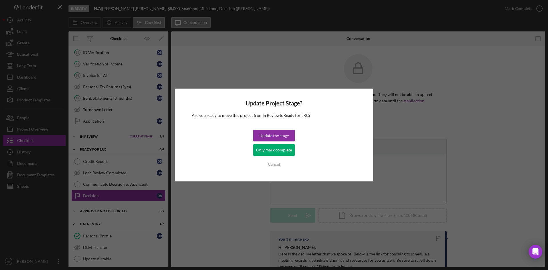
click at [277, 135] on div "Update the stage" at bounding box center [273, 135] width 29 height 11
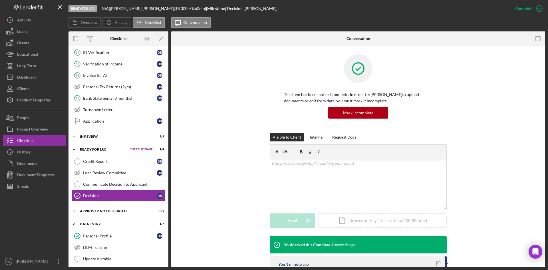
click at [141, 149] on span "Current Stage" at bounding box center [141, 148] width 23 height 3
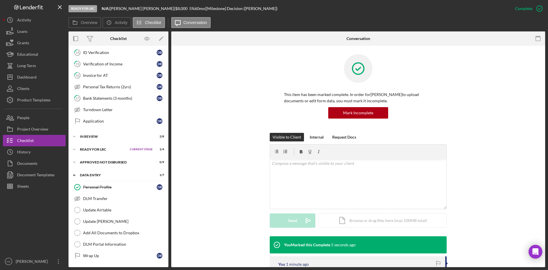
click at [141, 149] on span "Current Stage" at bounding box center [141, 148] width 23 height 3
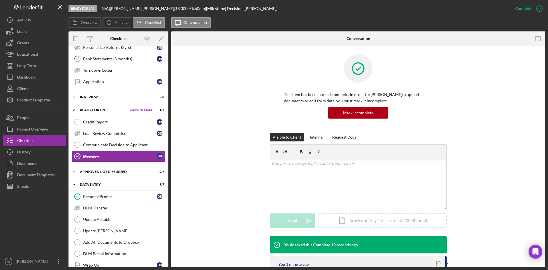
click at [24, 261] on div "[PERSON_NAME]" at bounding box center [32, 261] width 37 height 13
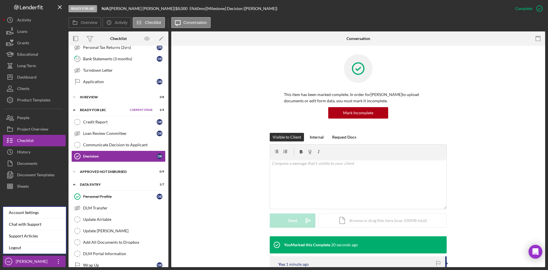
click at [16, 248] on link "Logout" at bounding box center [34, 248] width 63 height 12
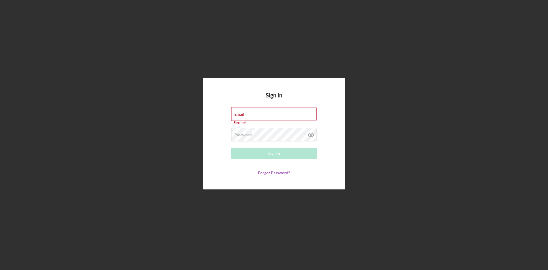
click at [264, 115] on div "Email Required" at bounding box center [274, 115] width 86 height 17
type input "[PERSON_NAME][EMAIL_ADDRESS][DOMAIN_NAME]"
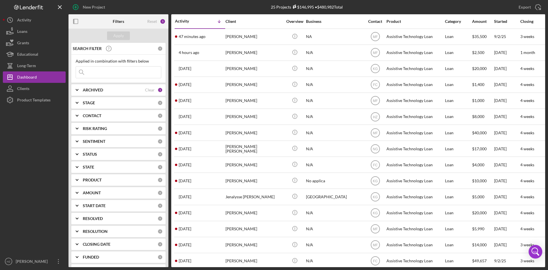
click at [245, 115] on div "[PERSON_NAME]" at bounding box center [253, 116] width 57 height 15
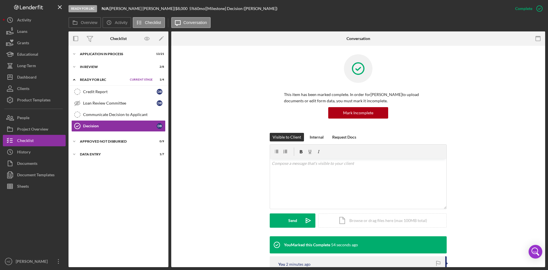
click at [145, 39] on icon "button" at bounding box center [147, 38] width 13 height 13
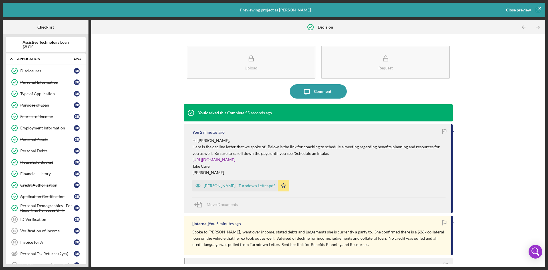
scroll to position [100, 0]
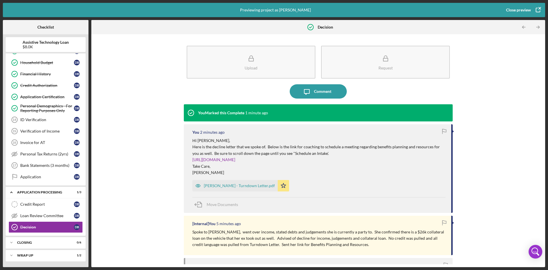
click at [515, 9] on div "Close preview" at bounding box center [518, 9] width 25 height 11
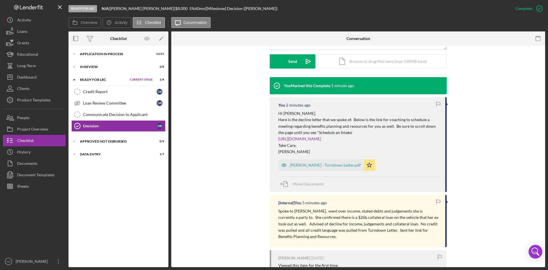
scroll to position [153, 0]
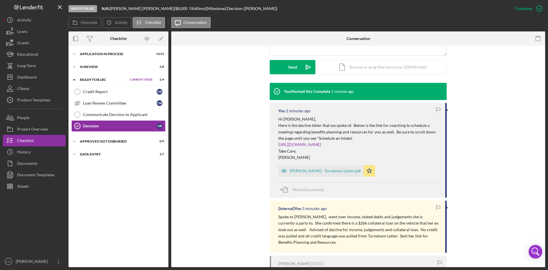
click at [72, 141] on icon "Icon/Expander" at bounding box center [73, 140] width 11 height 11
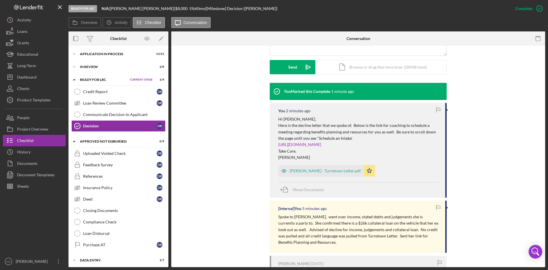
click at [0, 0] on button "Set Stage" at bounding box center [0, 0] width 0 height 0
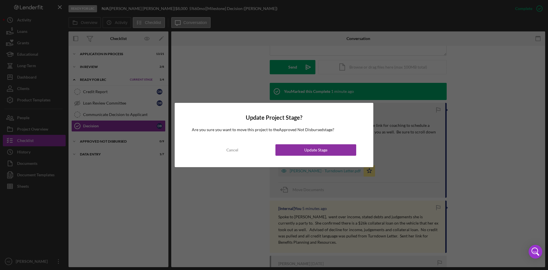
click at [229, 150] on div "Cancel" at bounding box center [232, 149] width 12 height 11
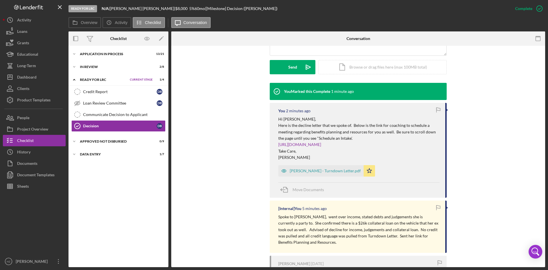
click at [137, 79] on span "Current Stage" at bounding box center [141, 79] width 23 height 3
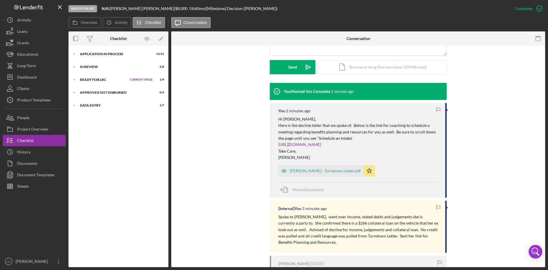
click at [75, 78] on icon "Icon/Expander" at bounding box center [73, 79] width 11 height 11
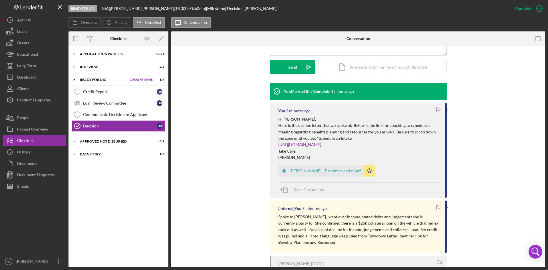
click at [73, 154] on icon "Icon/Expander" at bounding box center [73, 153] width 11 height 11
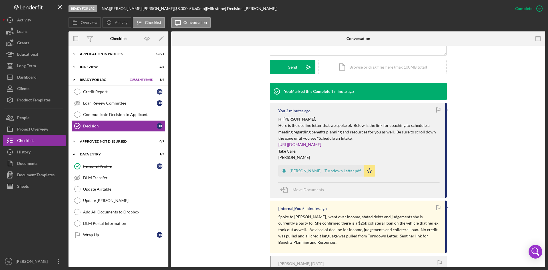
click at [0, 0] on button "Set Stage" at bounding box center [0, 0] width 0 height 0
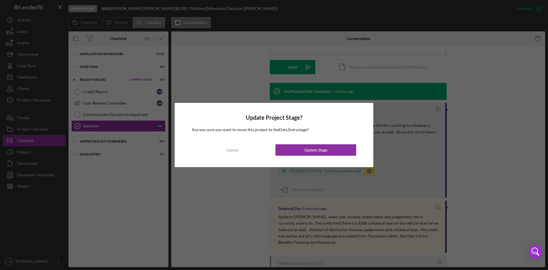
click at [231, 149] on div "Cancel" at bounding box center [232, 149] width 12 height 11
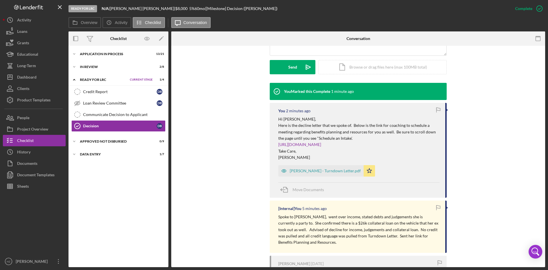
click at [73, 67] on icon "Icon/Expander" at bounding box center [73, 66] width 11 height 11
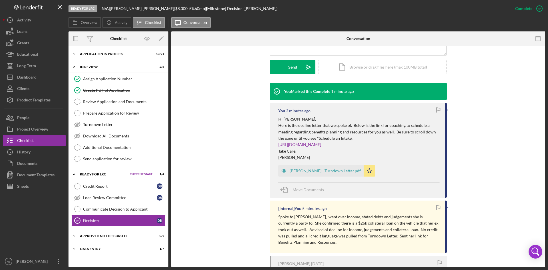
click at [0, 0] on button "Set Stage" at bounding box center [0, 0] width 0 height 0
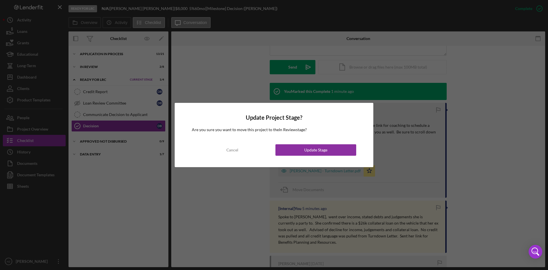
click at [232, 153] on div "Cancel" at bounding box center [232, 149] width 12 height 11
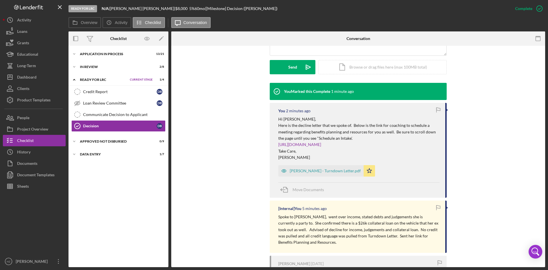
click at [97, 92] on div "Credit Report" at bounding box center [120, 91] width 74 height 5
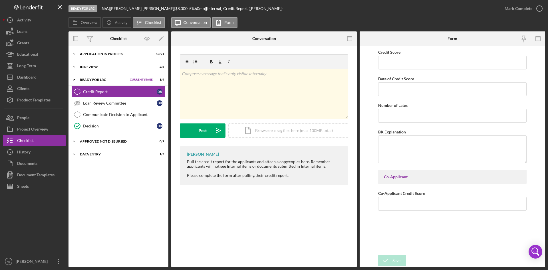
click at [520, 8] on div "Mark Complete" at bounding box center [518, 8] width 28 height 11
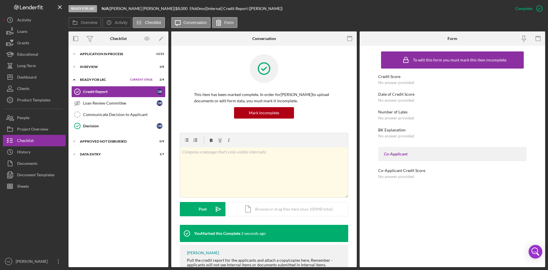
click at [111, 105] on div "Loan Review Committee" at bounding box center [120, 103] width 74 height 5
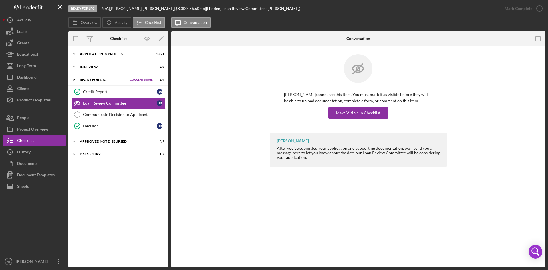
click at [91, 126] on div "Decision" at bounding box center [120, 125] width 74 height 5
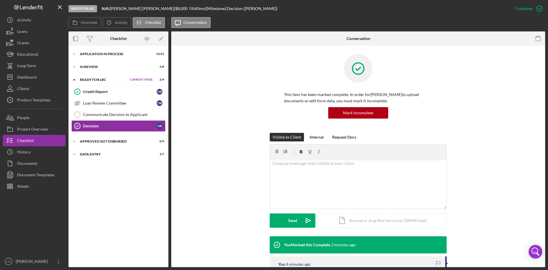
click at [322, 133] on div "Internal" at bounding box center [316, 137] width 14 height 9
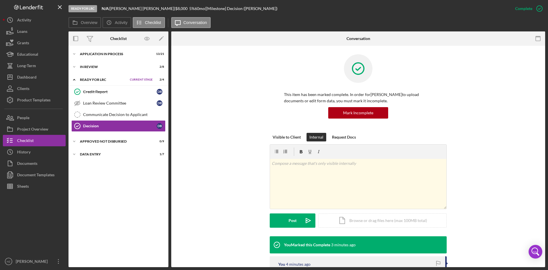
click at [277, 137] on div "Visible to Client" at bounding box center [286, 137] width 28 height 9
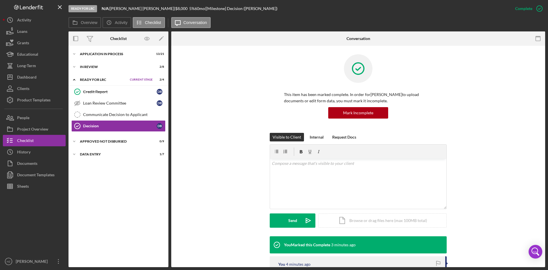
click at [98, 125] on div "Decision" at bounding box center [120, 125] width 74 height 5
click at [460, 92] on div "This item has been marked complete. In order for [PERSON_NAME] to upload docume…" at bounding box center [358, 93] width 356 height 78
click at [0, 0] on button "Set Stage" at bounding box center [0, 0] width 0 height 0
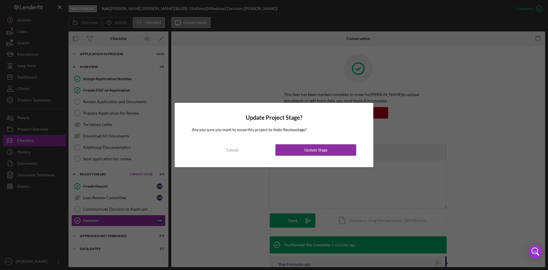
click at [231, 147] on div "Cancel" at bounding box center [232, 149] width 12 height 11
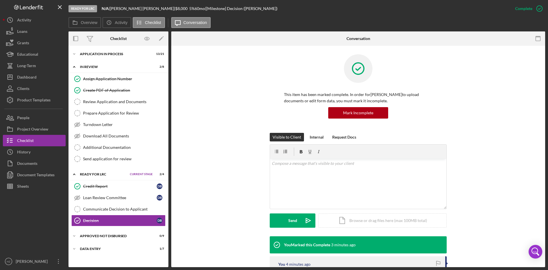
click at [143, 172] on span "Current Stage" at bounding box center [141, 173] width 23 height 3
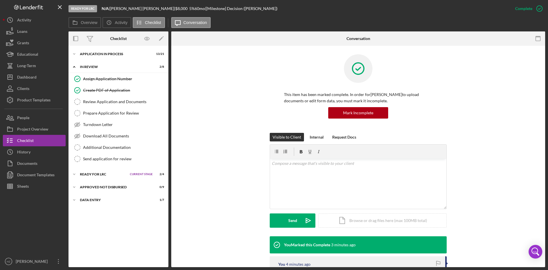
click at [75, 174] on polyline at bounding box center [74, 173] width 2 height 1
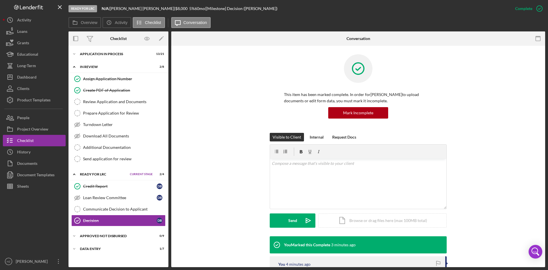
click at [91, 206] on div "Communicate Decision to Applicant" at bounding box center [124, 208] width 82 height 5
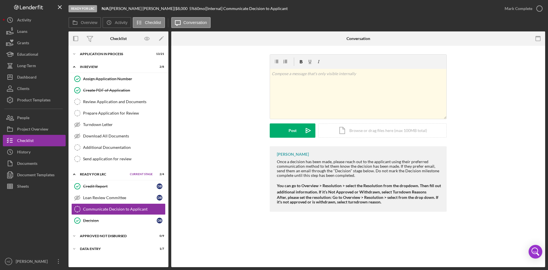
click at [97, 220] on div "Decision" at bounding box center [120, 220] width 74 height 5
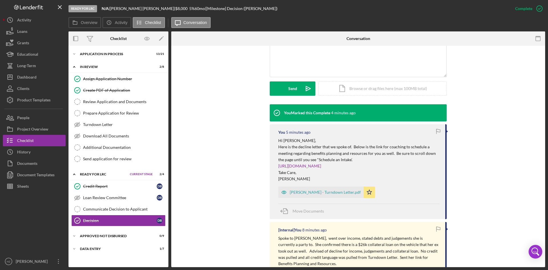
scroll to position [143, 0]
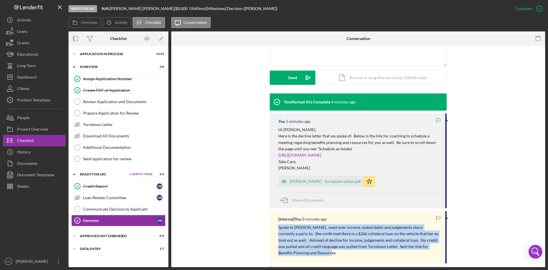
drag, startPoint x: 300, startPoint y: 251, endPoint x: 275, endPoint y: 229, distance: 33.4
click at [273, 229] on div "[Internal] You 8 minutes ago Spoke to [PERSON_NAME], went over income, stated d…" at bounding box center [358, 237] width 177 height 52
click at [110, 210] on div "Communicate Decision to Applicant" at bounding box center [124, 208] width 82 height 5
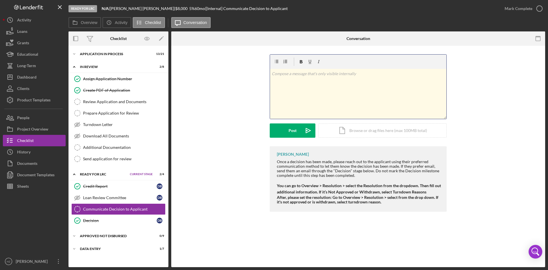
click at [281, 76] on p at bounding box center [358, 73] width 173 height 6
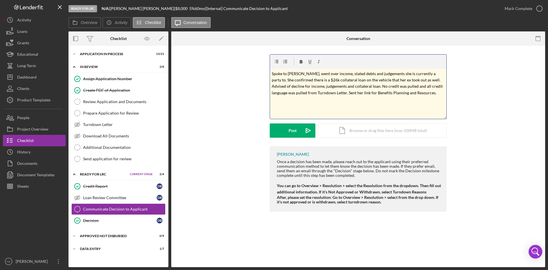
click at [248, 125] on div "v Color teal Color pink Remove color Add row above Add row below Add column bef…" at bounding box center [358, 100] width 356 height 92
click at [285, 133] on button "Post Icon/icon-invite-send" at bounding box center [293, 130] width 46 height 14
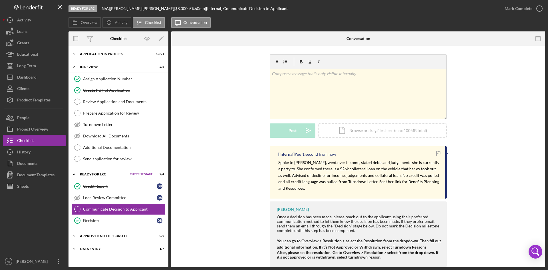
click at [514, 8] on div "Mark Complete" at bounding box center [518, 8] width 28 height 11
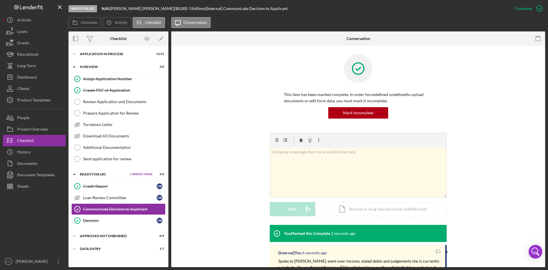
click at [86, 25] on button "Overview" at bounding box center [84, 22] width 33 height 11
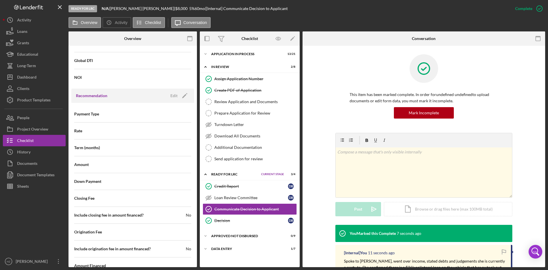
scroll to position [630, 0]
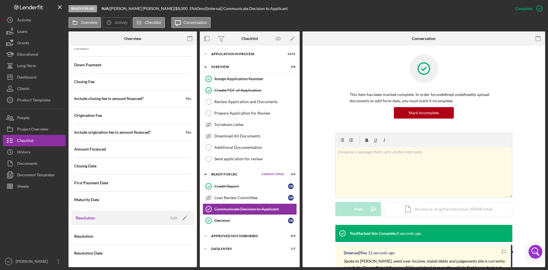
click at [173, 218] on div "Edit" at bounding box center [173, 217] width 7 height 9
click at [186, 237] on icon "Icon/Dropdown Arrow" at bounding box center [184, 236] width 14 height 14
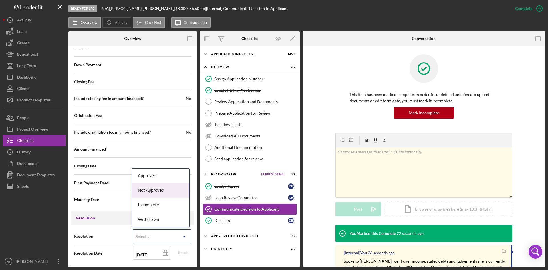
click at [160, 191] on div "Not Approved" at bounding box center [160, 190] width 57 height 15
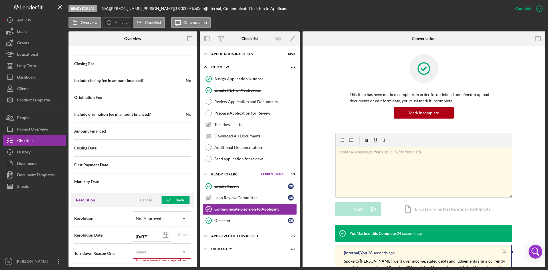
scroll to position [666, 0]
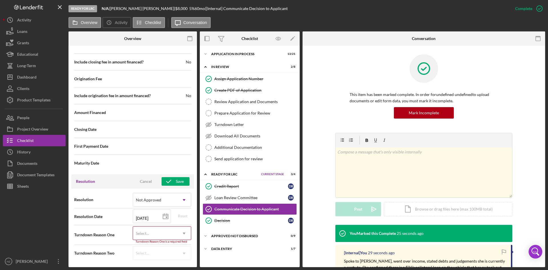
click at [184, 234] on icon "Icon/Dropdown Arrow" at bounding box center [184, 233] width 14 height 14
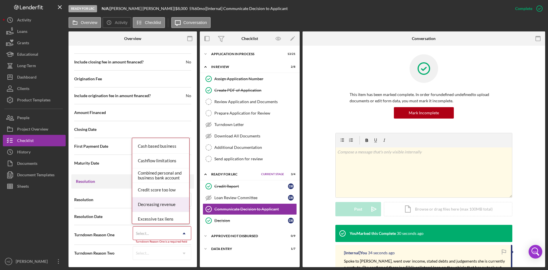
scroll to position [86, 0]
click at [163, 204] on div "Expenses exceed income" at bounding box center [160, 205] width 57 height 15
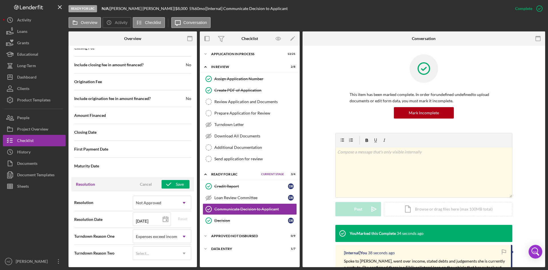
click at [183, 253] on use at bounding box center [184, 253] width 3 height 2
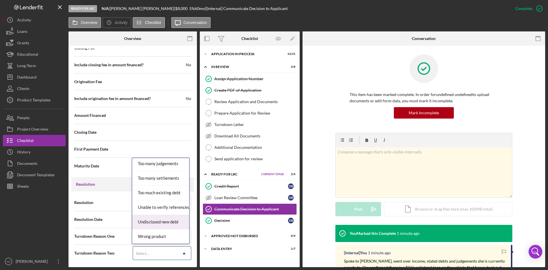
scroll to position [656, 0]
click at [114, 256] on div "Turndown Reason Two 51 results available. Use Up and Down to choose options, pr…" at bounding box center [132, 253] width 117 height 14
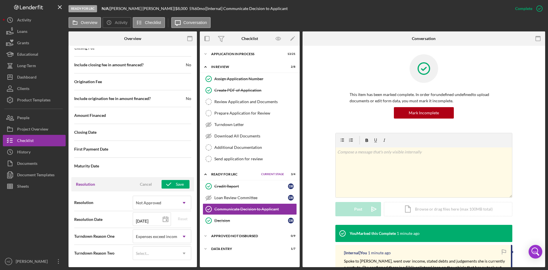
click at [176, 183] on div "Save" at bounding box center [180, 184] width 8 height 9
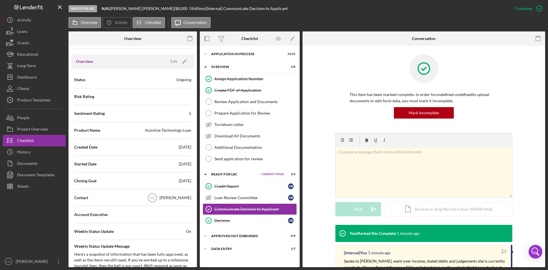
scroll to position [0, 0]
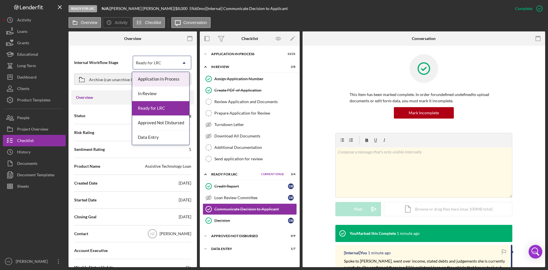
click at [151, 62] on div "Ready for LRC" at bounding box center [148, 62] width 25 height 5
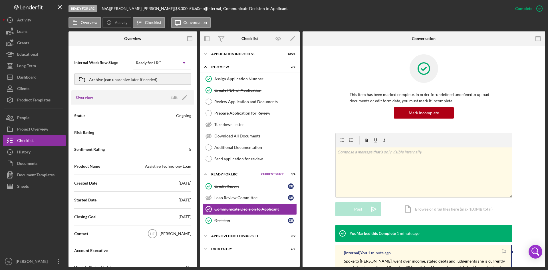
click at [97, 52] on div "Internal Workflow Stage Ready for LRC Icon/Dropdown Arrow Archive (can unarchiv…" at bounding box center [132, 70] width 123 height 39
click at [171, 97] on div "Edit" at bounding box center [173, 97] width 7 height 9
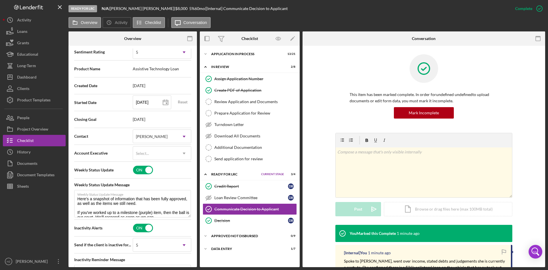
scroll to position [114, 0]
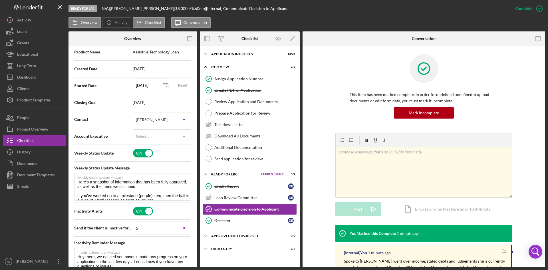
click at [181, 123] on icon "Icon/Dropdown Arrow" at bounding box center [184, 120] width 14 height 14
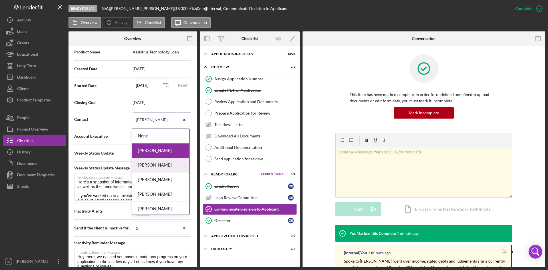
scroll to position [29, 0]
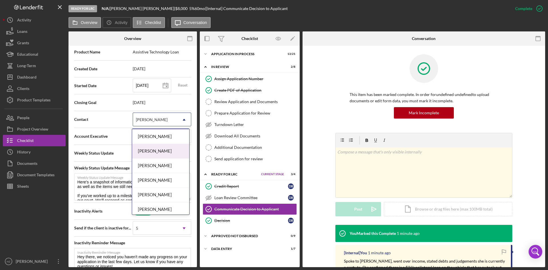
click at [153, 154] on div "[PERSON_NAME]" at bounding box center [160, 151] width 57 height 15
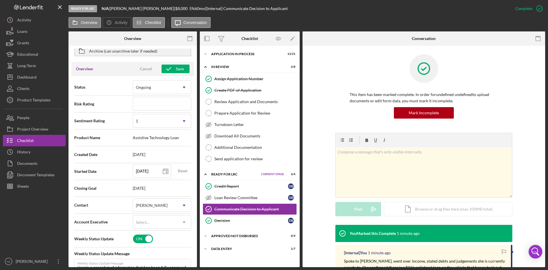
scroll to position [0, 0]
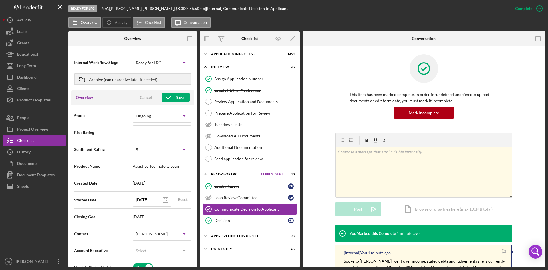
click at [180, 100] on div "Save" at bounding box center [180, 97] width 8 height 9
type textarea "Here's a snapshot of information that has been fully approved, as well as the i…"
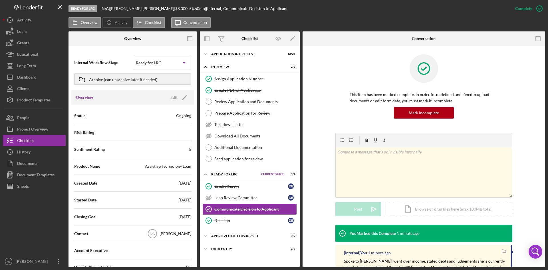
click at [24, 79] on div "Dashboard" at bounding box center [26, 77] width 19 height 13
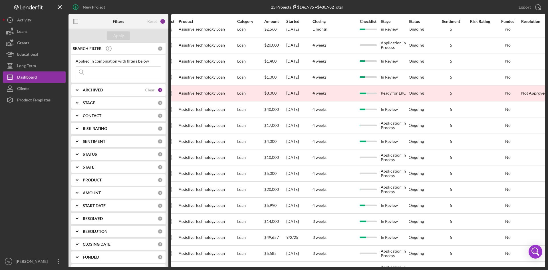
scroll to position [0, 208]
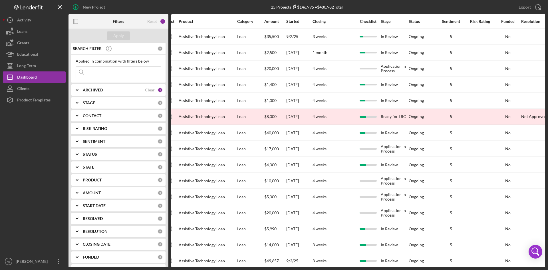
click at [303, 121] on div "[DATE]" at bounding box center [299, 116] width 26 height 15
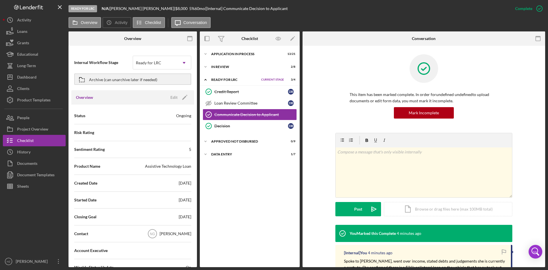
click at [181, 62] on icon "Icon/Dropdown Arrow" at bounding box center [184, 63] width 14 height 14
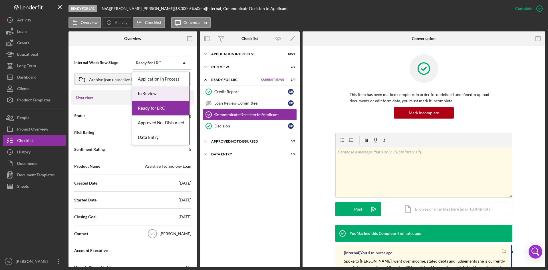
click at [104, 53] on div "Internal Workflow Stage 5 results available. Use Up and Down to choose options,…" at bounding box center [132, 70] width 123 height 39
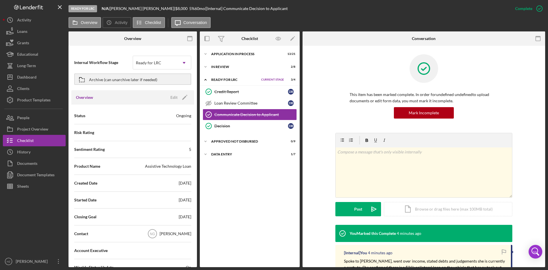
click at [24, 82] on div "Dashboard" at bounding box center [26, 77] width 19 height 13
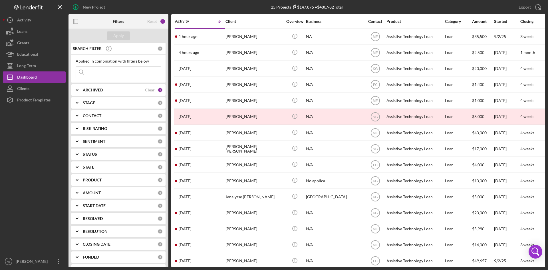
click at [255, 119] on div "[PERSON_NAME]" at bounding box center [253, 116] width 57 height 15
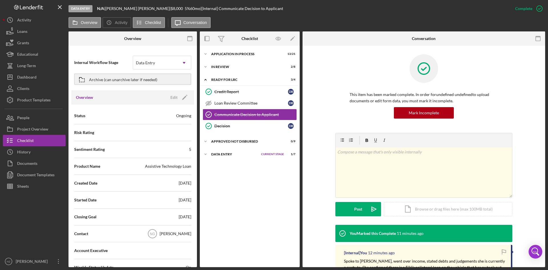
click at [27, 118] on div "People" at bounding box center [23, 118] width 12 height 13
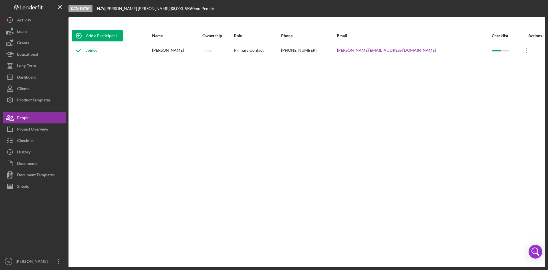
click at [27, 138] on div "Checklist" at bounding box center [25, 141] width 17 height 13
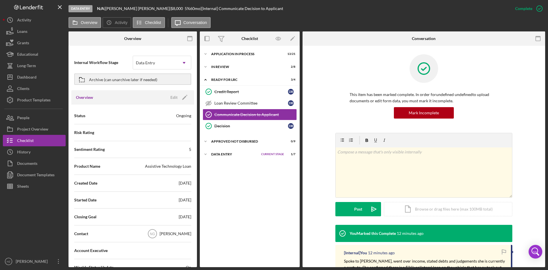
click at [90, 21] on label "Overview" at bounding box center [89, 22] width 17 height 5
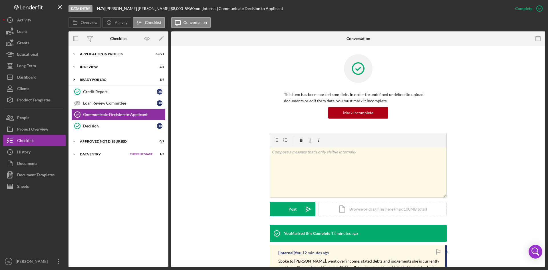
click at [75, 54] on polyline at bounding box center [74, 53] width 2 height 1
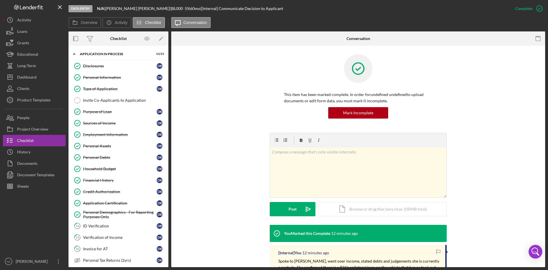
click at [99, 78] on div "Personal Information" at bounding box center [120, 77] width 74 height 5
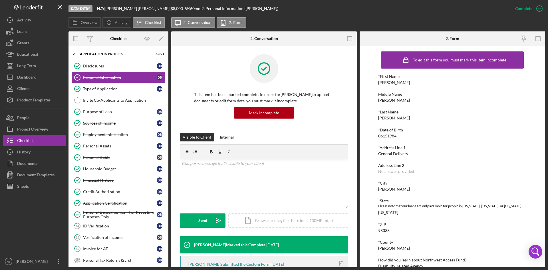
click at [99, 90] on div "Type of Application" at bounding box center [120, 88] width 74 height 5
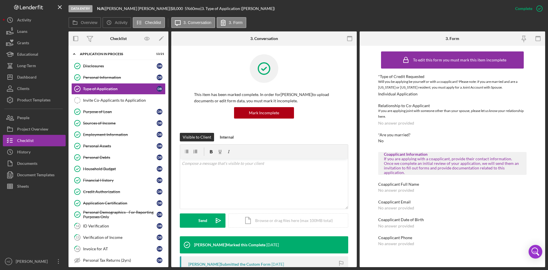
click at [99, 112] on div "Purpose of Loan" at bounding box center [120, 111] width 74 height 5
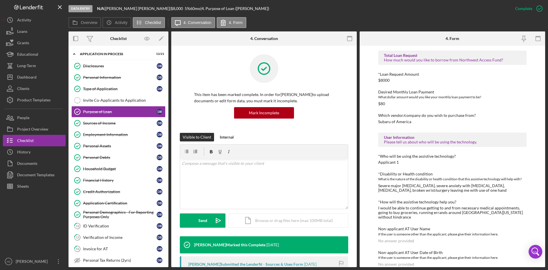
scroll to position [337, 0]
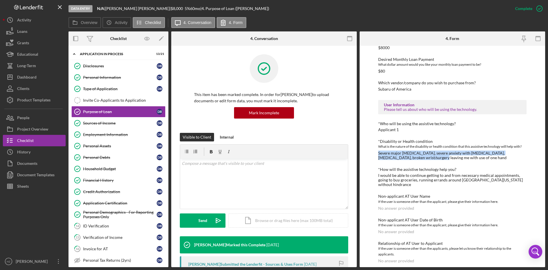
drag, startPoint x: 378, startPoint y: 153, endPoint x: 415, endPoint y: 159, distance: 37.4
click at [415, 159] on div "Severe major [MEDICAL_DATA], severe anxiety with [MEDICAL_DATA], [MEDICAL_DATA]…" at bounding box center [452, 155] width 148 height 9
copy div "Severe major [MEDICAL_DATA], severe anxiety with [MEDICAL_DATA], [MEDICAL_DATA]…"
click at [480, 142] on div "*Disability or Health condition" at bounding box center [452, 141] width 148 height 5
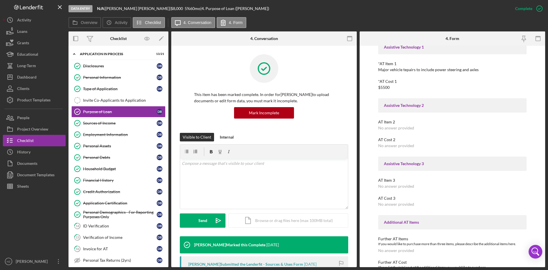
scroll to position [0, 0]
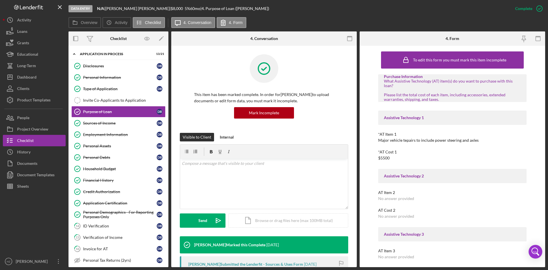
click at [101, 76] on div "Personal Information" at bounding box center [120, 77] width 74 height 5
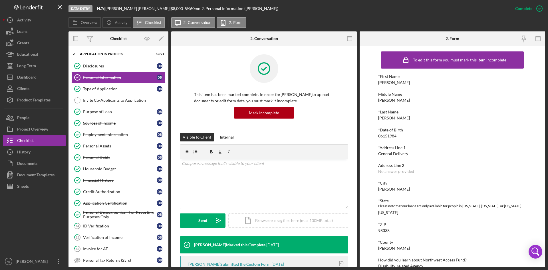
click at [21, 261] on div "[PERSON_NAME]" at bounding box center [32, 261] width 37 height 13
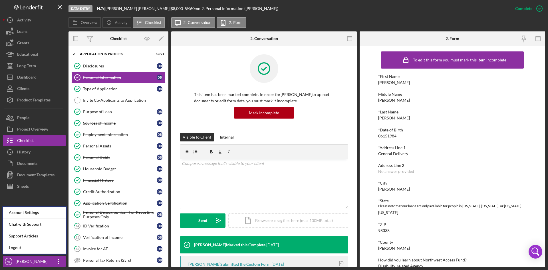
click at [14, 248] on link "Logout" at bounding box center [34, 248] width 63 height 12
